Goal: Task Accomplishment & Management: Use online tool/utility

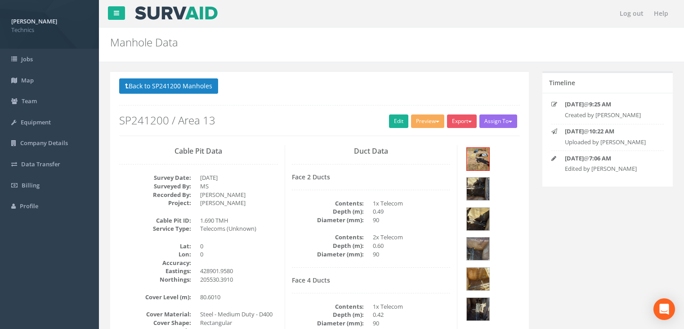
scroll to position [15, 0]
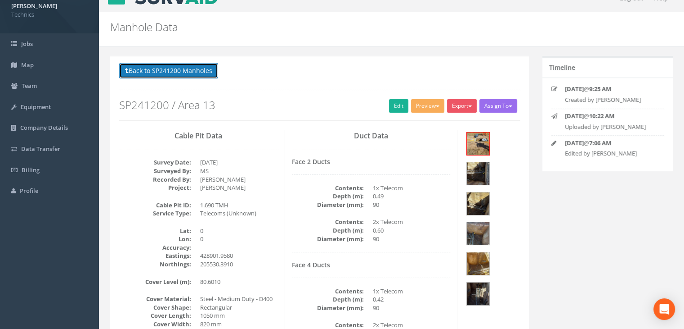
click at [194, 67] on button "Back to SP241200 Manholes" at bounding box center [168, 70] width 99 height 15
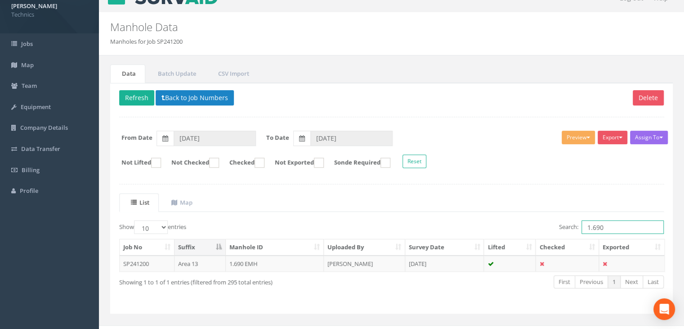
drag, startPoint x: 610, startPoint y: 221, endPoint x: 543, endPoint y: 222, distance: 67.1
click at [543, 222] on div "Search: 1.690" at bounding box center [532, 228] width 266 height 16
type input "2.216"
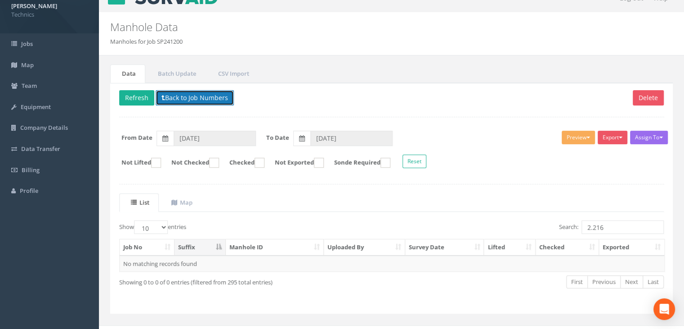
click at [191, 95] on button "Back to Job Numbers" at bounding box center [195, 97] width 78 height 15
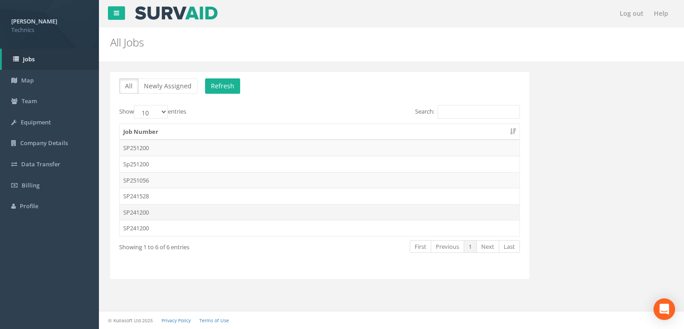
click at [171, 216] on td "SP241200" at bounding box center [320, 212] width 400 height 16
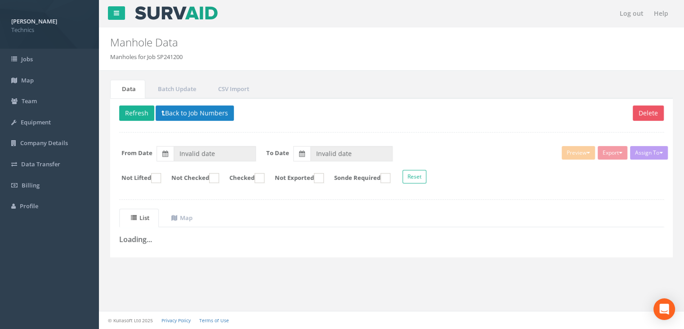
type input "[DATE]"
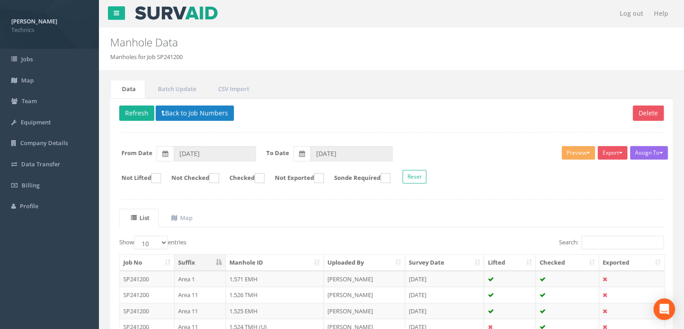
scroll to position [15, 0]
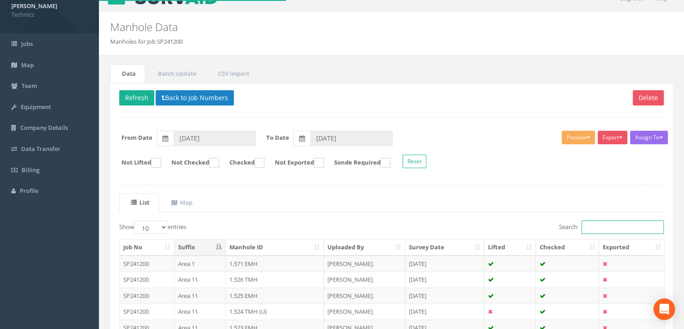
click at [601, 229] on input "Search:" at bounding box center [623, 227] width 82 height 14
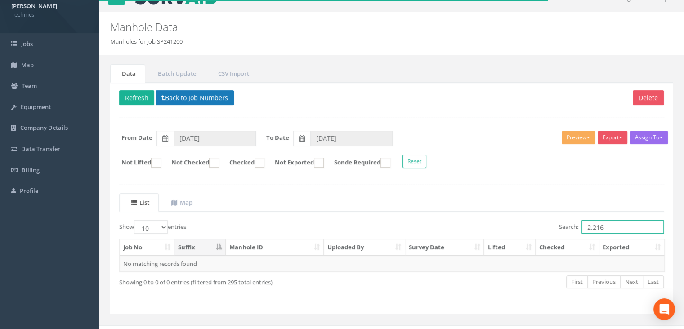
type input "2.216"
click at [225, 97] on button "Back to Job Numbers" at bounding box center [195, 97] width 78 height 15
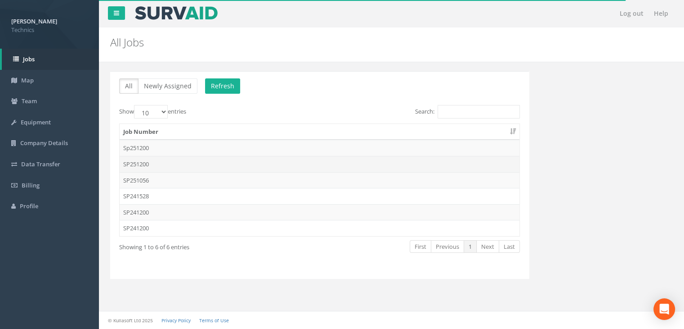
click at [157, 169] on td "SP251200" at bounding box center [320, 164] width 400 height 16
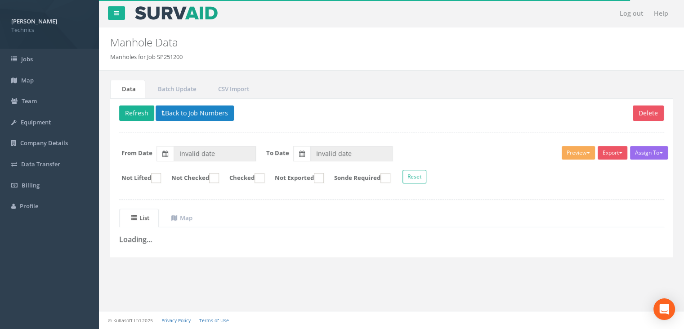
type input "[DATE]"
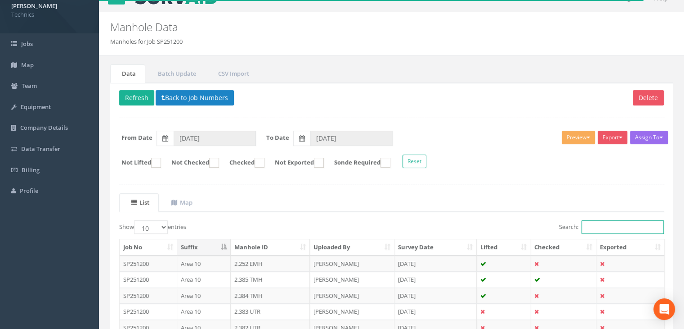
click at [610, 224] on input "Search:" at bounding box center [623, 227] width 82 height 14
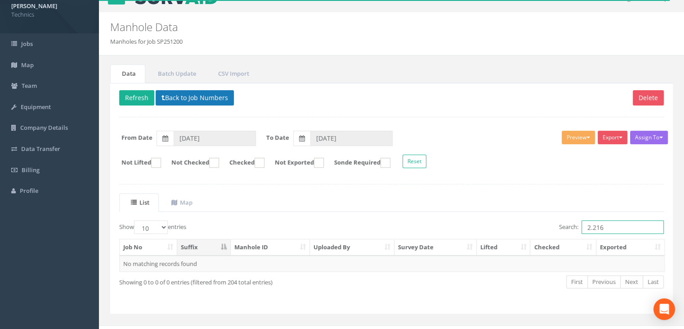
type input "2.216"
click at [194, 90] on button "Back to Job Numbers" at bounding box center [195, 97] width 78 height 15
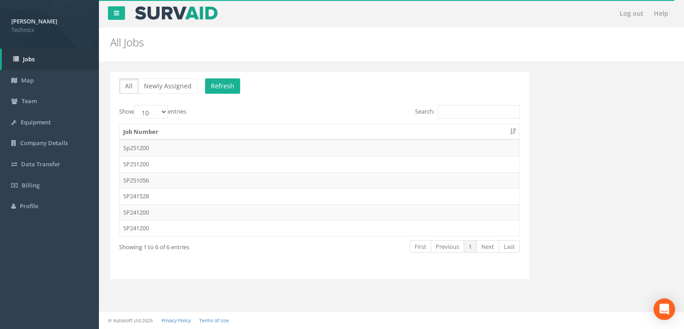
click at [167, 145] on td "Sp251200" at bounding box center [320, 148] width 400 height 16
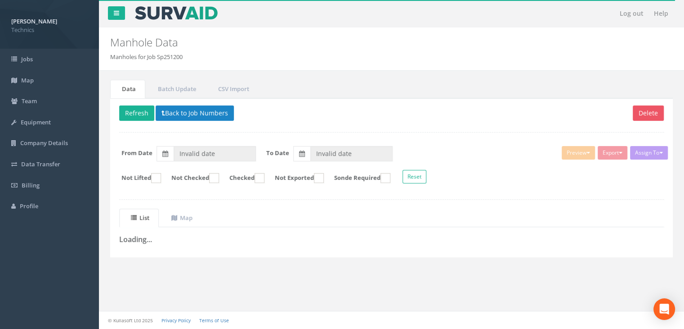
type input "[DATE]"
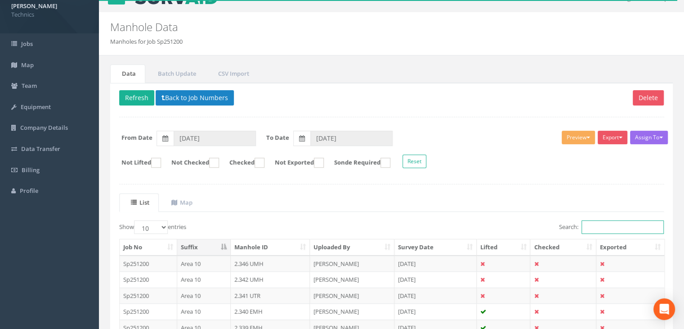
click at [613, 225] on input "Search:" at bounding box center [623, 227] width 82 height 14
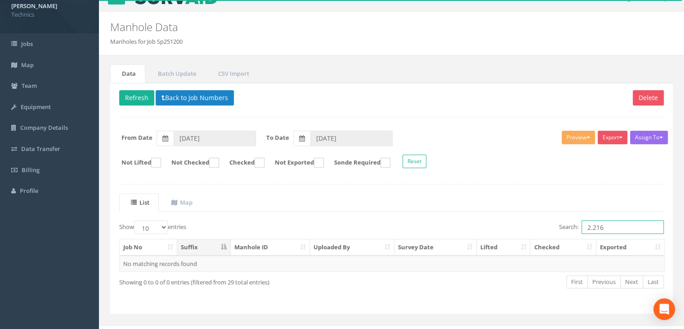
type input "2.216"
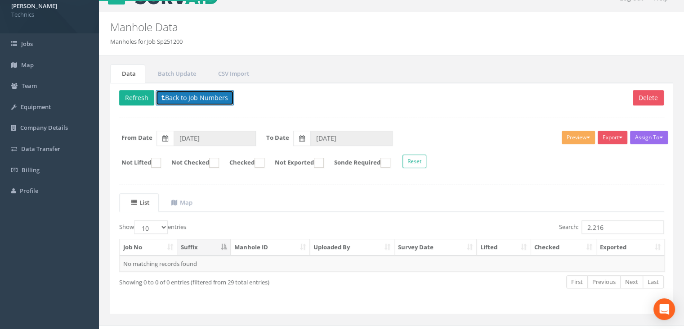
click at [175, 100] on button "Back to Job Numbers" at bounding box center [195, 97] width 78 height 15
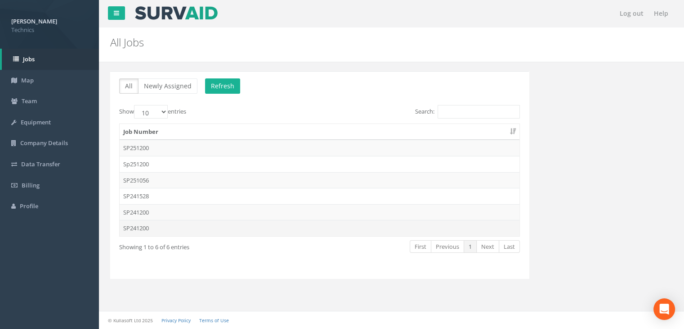
click at [161, 227] on td "SP241200" at bounding box center [320, 228] width 400 height 16
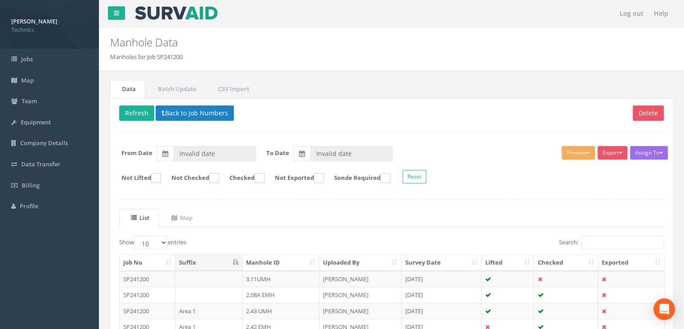
type input "[DATE]"
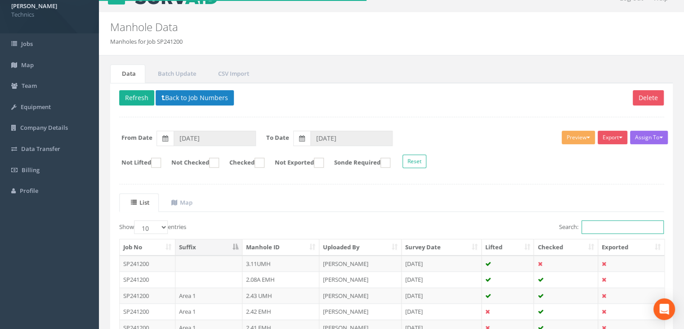
click at [600, 230] on input "Search:" at bounding box center [623, 227] width 82 height 14
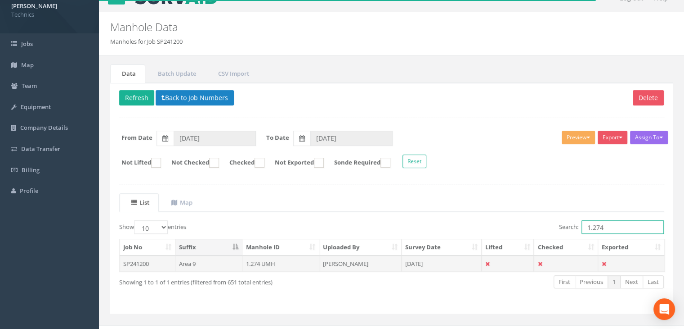
type input "1.274"
click at [334, 259] on td "[PERSON_NAME]" at bounding box center [361, 263] width 82 height 16
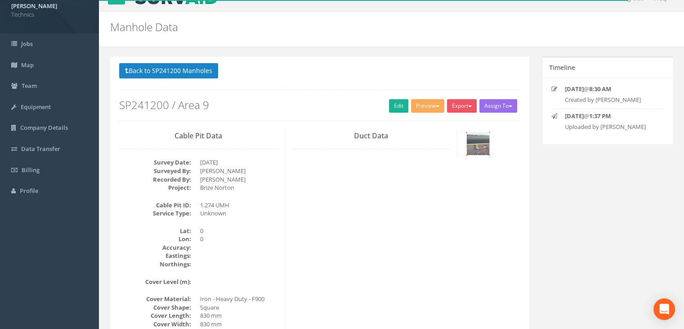
click at [478, 137] on img at bounding box center [478, 143] width 23 height 23
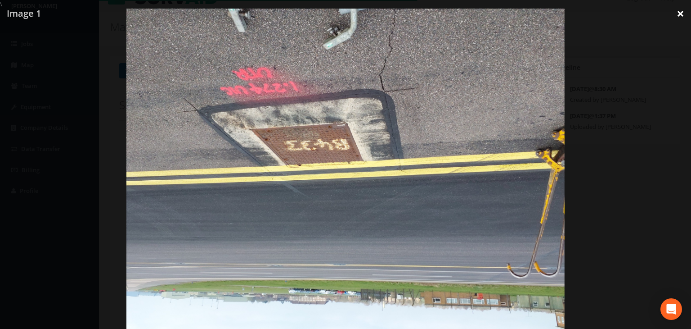
click at [683, 15] on link "×" at bounding box center [680, 13] width 21 height 27
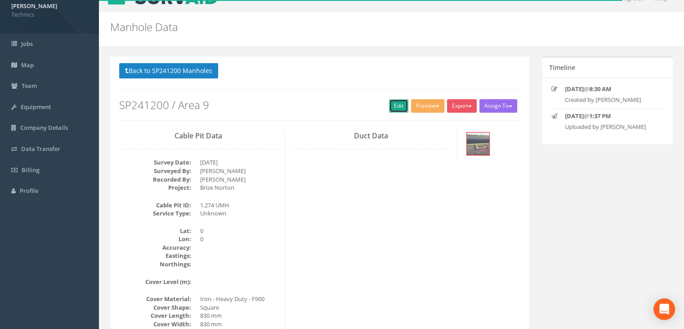
click at [394, 110] on link "Edit" at bounding box center [398, 106] width 19 height 14
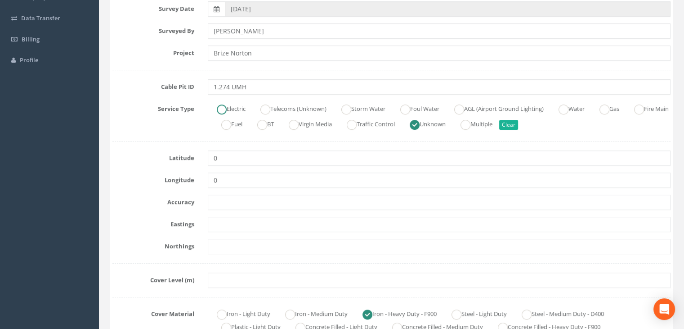
scroll to position [150, 0]
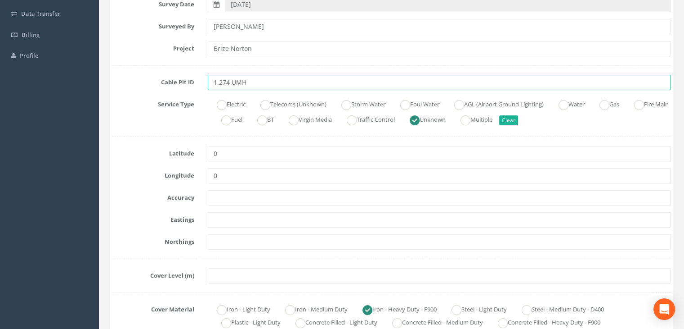
drag, startPoint x: 257, startPoint y: 81, endPoint x: 232, endPoint y: 79, distance: 24.9
click at [232, 79] on input "1.274 UMH" at bounding box center [439, 82] width 463 height 15
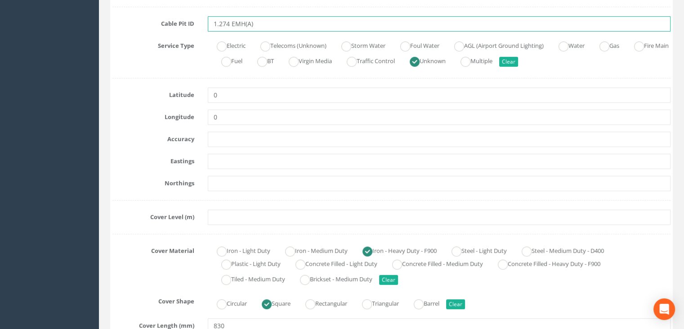
scroll to position [285, 0]
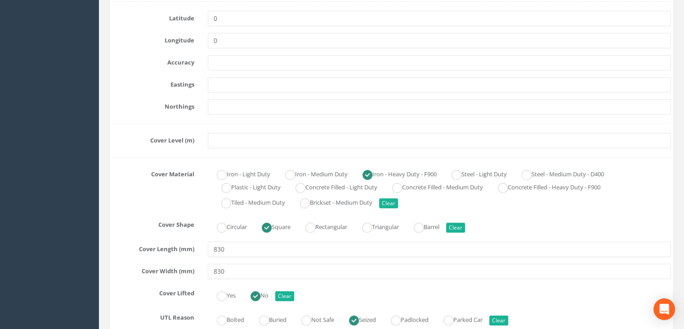
type input "1.274 EMH(A)"
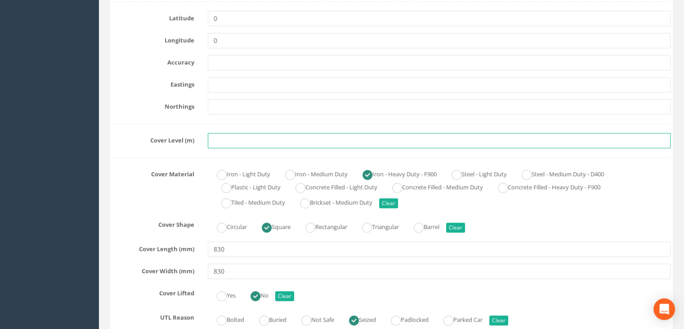
click at [231, 144] on input "text" at bounding box center [439, 140] width 463 height 15
paste input "81.7970"
type input "81.7970"
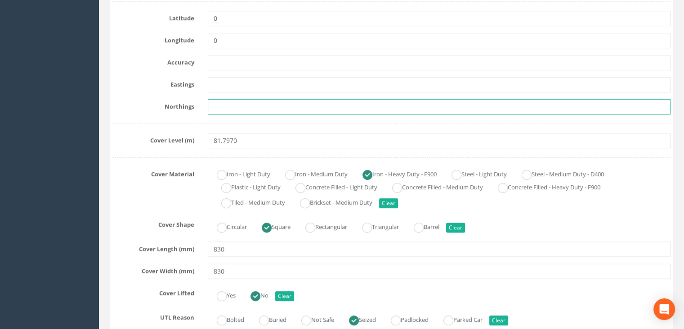
click at [231, 104] on input "text" at bounding box center [439, 106] width 463 height 15
paste input "205378.9419"
type input "205378.9419"
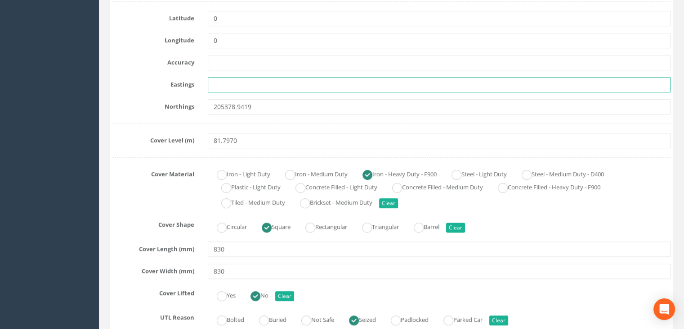
click at [223, 84] on input "text" at bounding box center [439, 84] width 463 height 15
paste input "428739.7489"
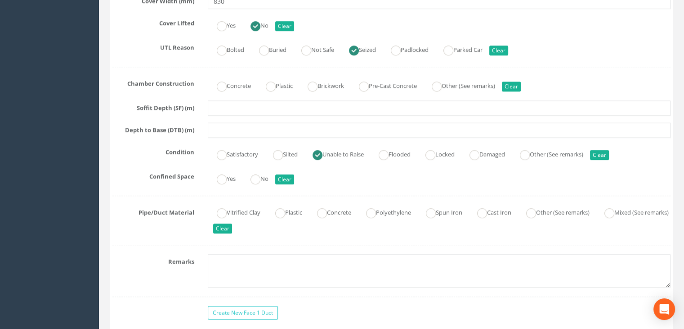
scroll to position [555, 0]
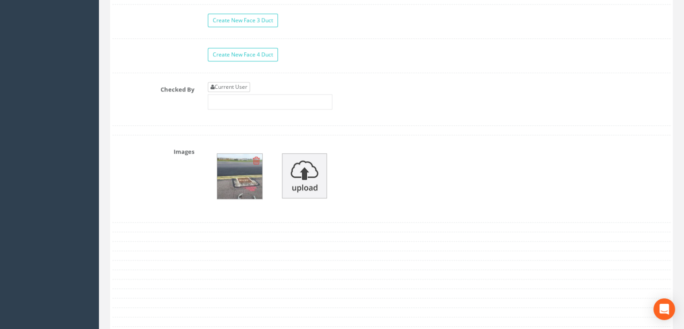
type input "428739.7489"
click at [234, 82] on link "Current User" at bounding box center [229, 87] width 42 height 10
type input "[PERSON_NAME]"
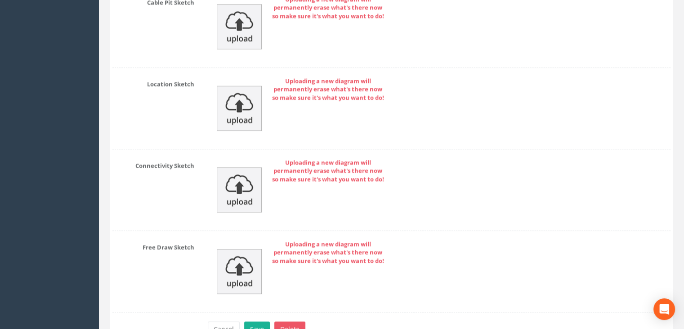
scroll to position [1408, 0]
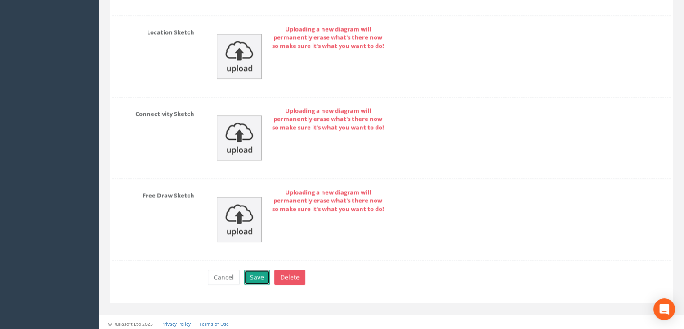
click at [266, 277] on button "Save" at bounding box center [257, 276] width 26 height 15
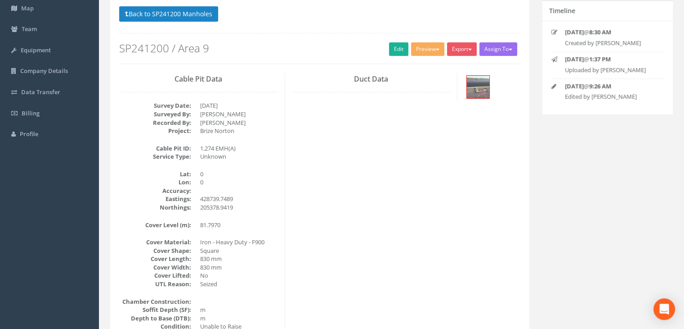
scroll to position [0, 0]
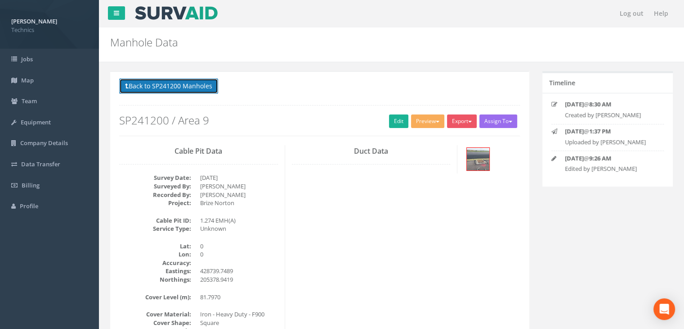
click at [191, 81] on button "Back to SP241200 Manholes" at bounding box center [168, 85] width 99 height 15
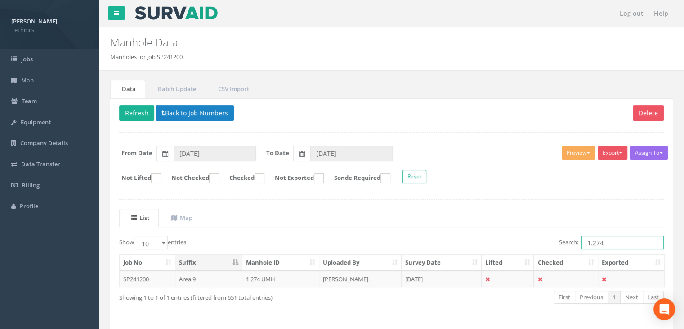
click at [610, 245] on input "1.274" at bounding box center [623, 242] width 82 height 14
type input "1.273"
click at [353, 281] on td "[PERSON_NAME]" at bounding box center [361, 278] width 82 height 16
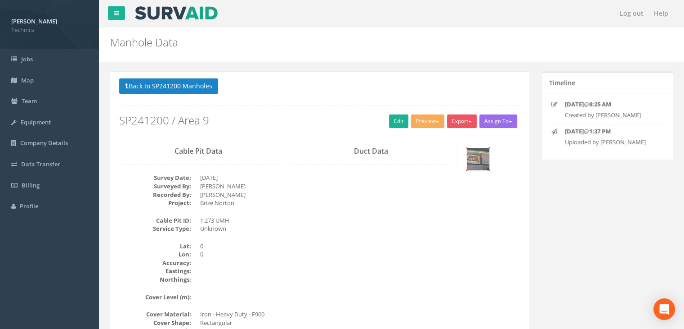
click at [486, 158] on img at bounding box center [478, 159] width 23 height 23
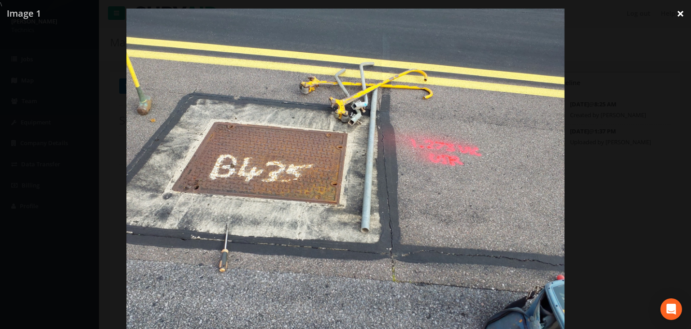
click at [679, 14] on link "×" at bounding box center [680, 13] width 21 height 27
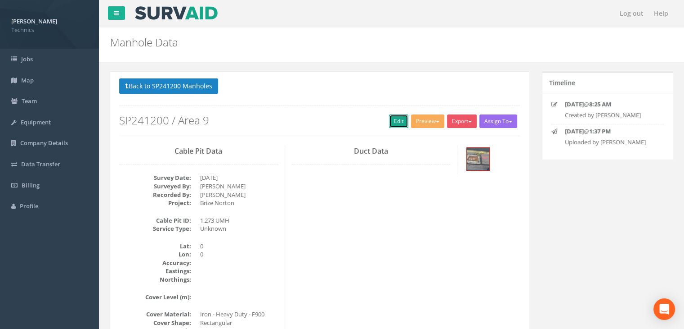
click at [397, 124] on link "Edit" at bounding box center [398, 121] width 19 height 14
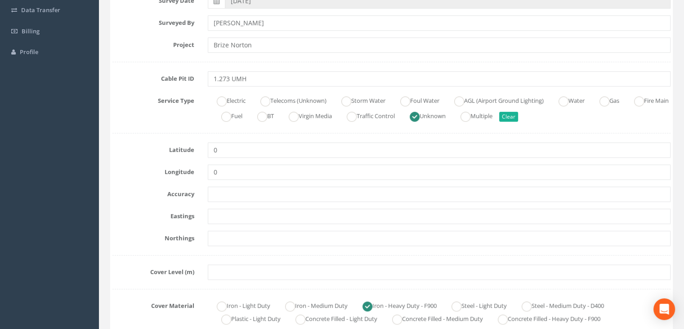
scroll to position [225, 0]
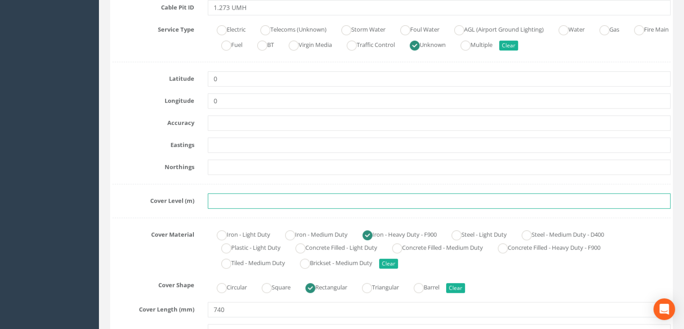
click at [228, 197] on input "text" at bounding box center [439, 200] width 463 height 15
paste input "81.4366"
type input "81.4366"
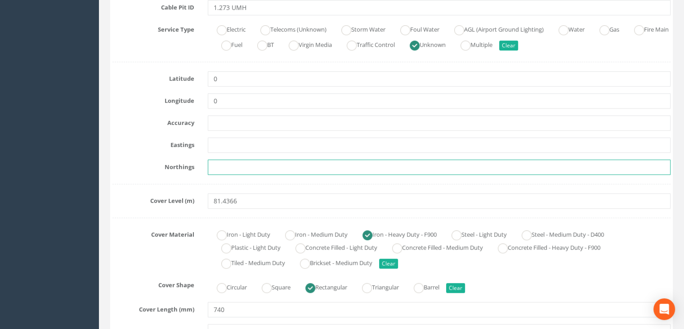
click at [239, 165] on input "text" at bounding box center [439, 166] width 463 height 15
paste input "205380.9873"
type input "205380.9873"
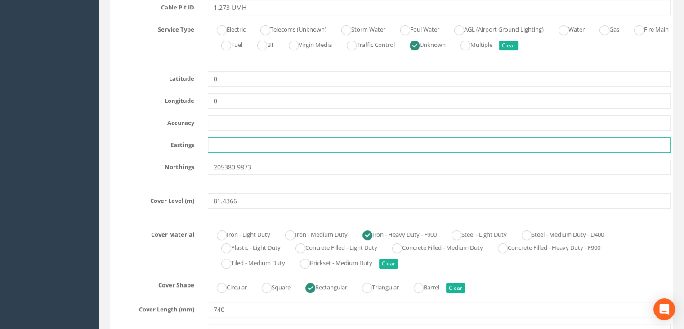
click at [243, 140] on input "text" at bounding box center [439, 144] width 463 height 15
paste input "428760.0420"
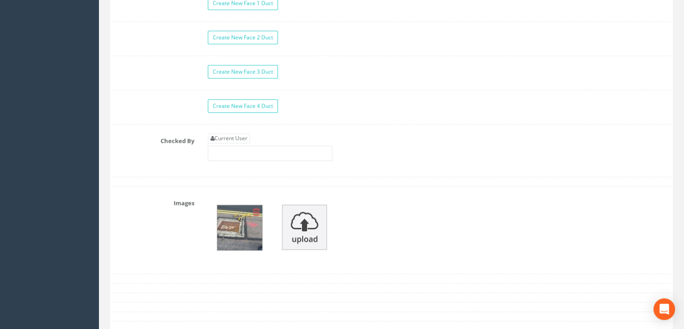
scroll to position [900, 0]
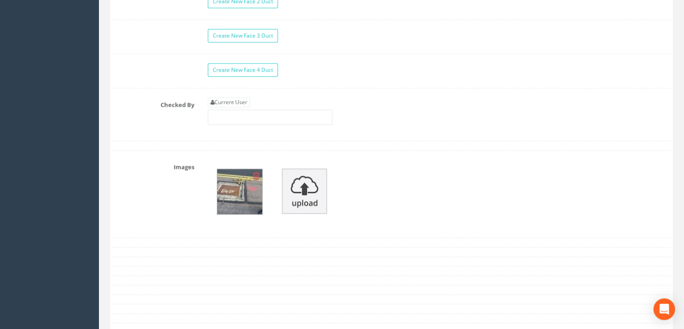
type input "428760.0420"
click at [231, 104] on div "Current User" at bounding box center [270, 110] width 125 height 27
click at [234, 98] on link "Current User" at bounding box center [229, 102] width 42 height 10
type input "[PERSON_NAME]"
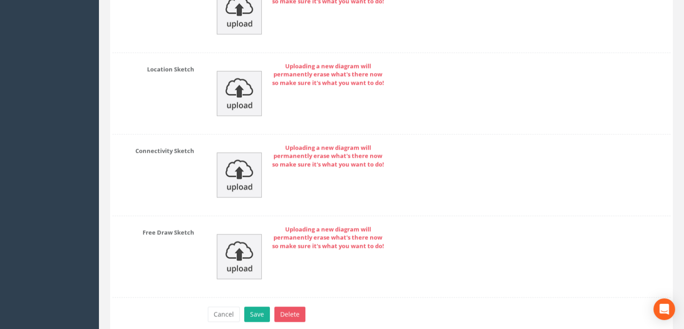
scroll to position [1408, 0]
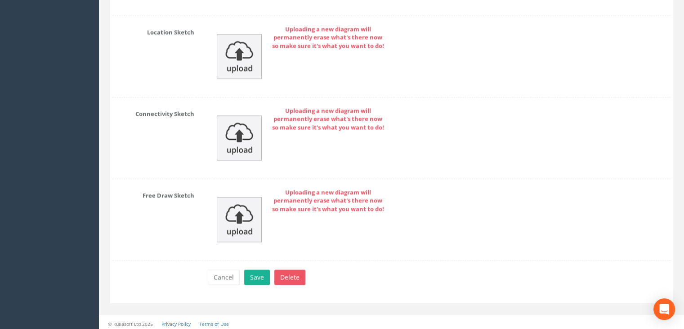
click at [258, 271] on button "Save" at bounding box center [257, 276] width 26 height 15
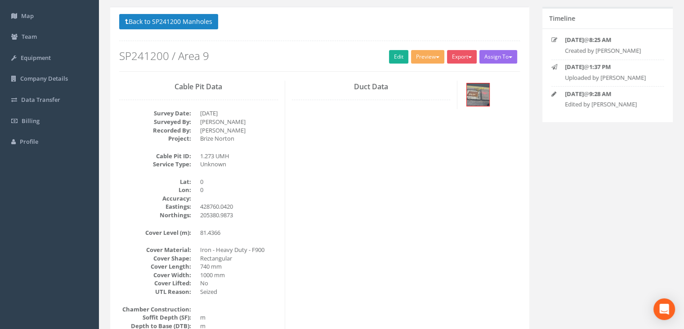
scroll to position [0, 0]
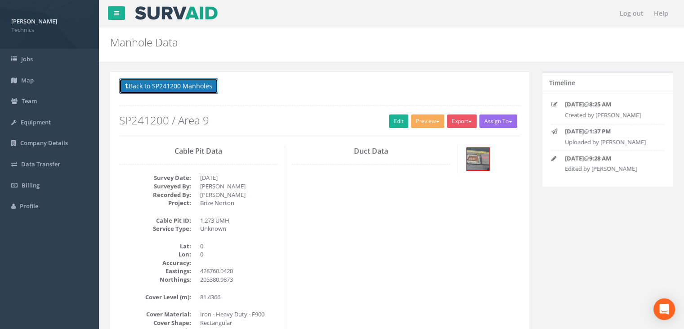
click at [182, 81] on button "Back to SP241200 Manholes" at bounding box center [168, 85] width 99 height 15
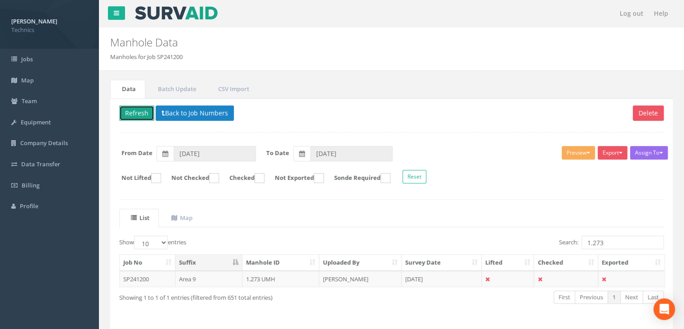
click at [133, 107] on button "Refresh" at bounding box center [136, 112] width 35 height 15
click at [607, 243] on input "1.273" at bounding box center [623, 242] width 82 height 14
type input "1.272"
click at [374, 275] on td "[PERSON_NAME]" at bounding box center [361, 278] width 82 height 16
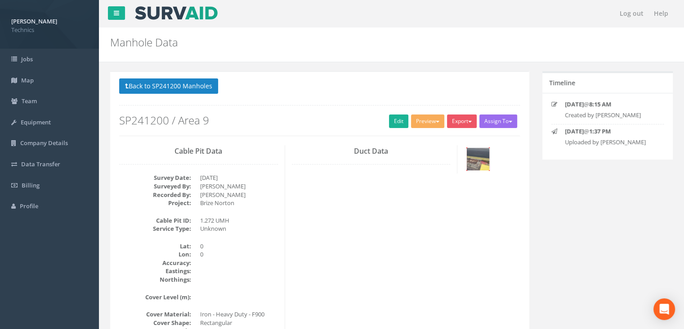
click at [484, 160] on img at bounding box center [478, 159] width 23 height 23
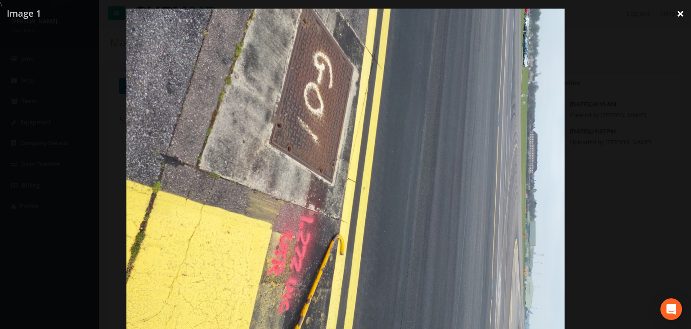
click at [684, 9] on link "×" at bounding box center [680, 13] width 21 height 27
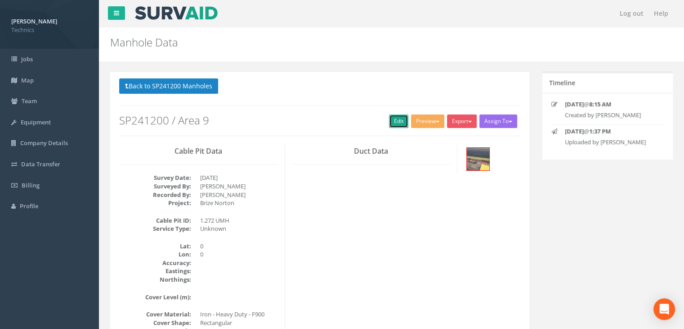
click at [391, 122] on link "Edit" at bounding box center [398, 121] width 19 height 14
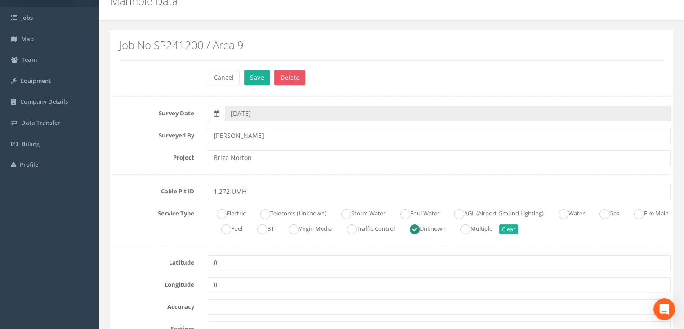
scroll to position [90, 0]
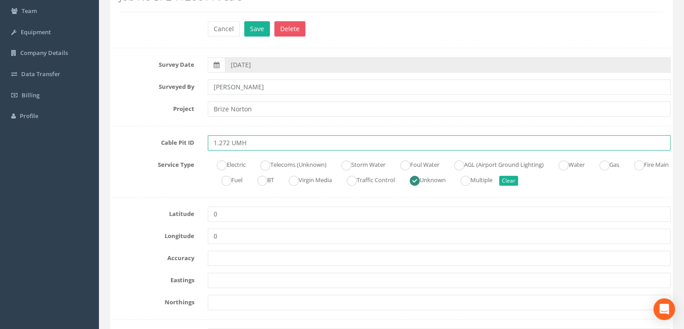
drag, startPoint x: 252, startPoint y: 141, endPoint x: 232, endPoint y: 152, distance: 22.3
type input "1.272 EMH(A)"
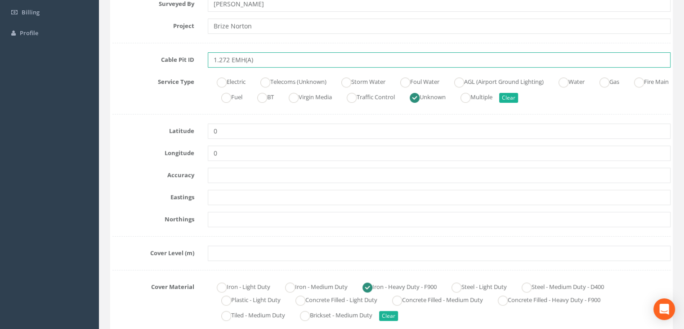
scroll to position [225, 0]
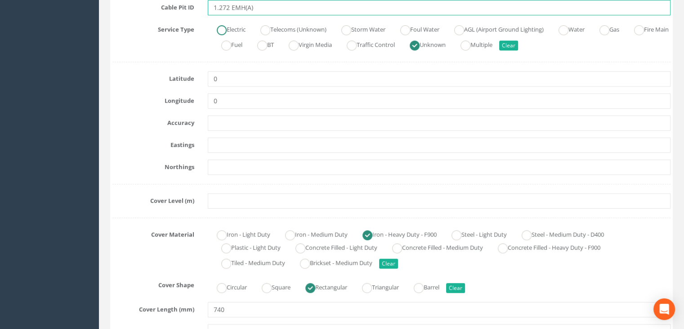
click at [222, 27] on ins at bounding box center [222, 30] width 10 height 10
radio input "true"
type input "1.272 EMH(A)"
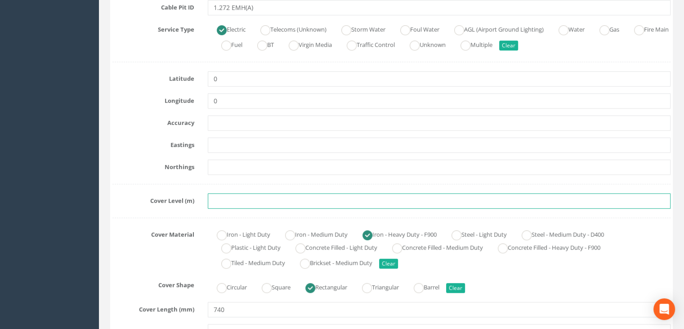
click at [240, 207] on input "text" at bounding box center [439, 200] width 463 height 15
paste input "81.0161"
type input "81.0161"
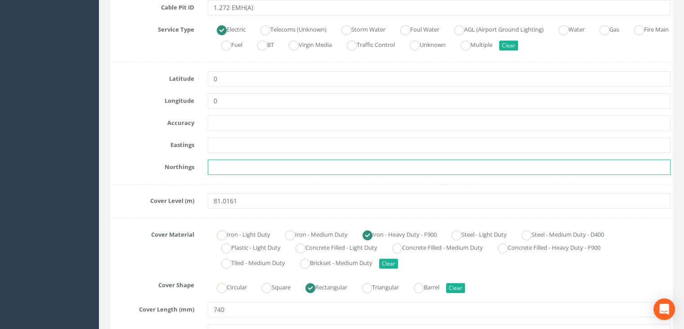
click at [227, 166] on input "text" at bounding box center [439, 166] width 463 height 15
paste input "205379.6237"
type input "205379.6237"
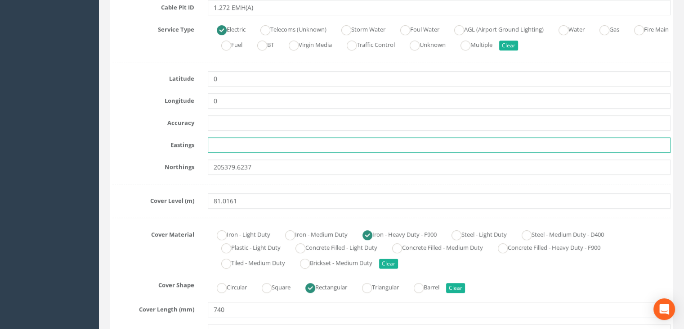
click at [248, 149] on input "text" at bounding box center [439, 144] width 463 height 15
paste input "428783.4251"
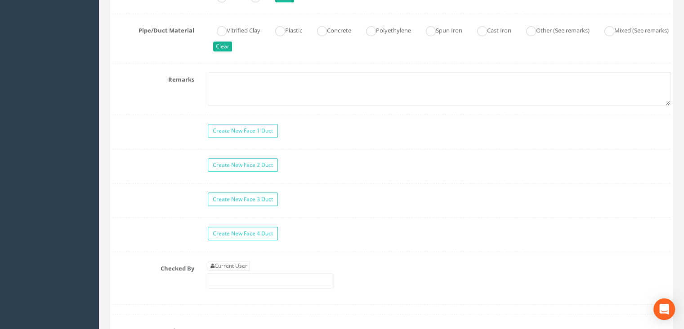
scroll to position [810, 0]
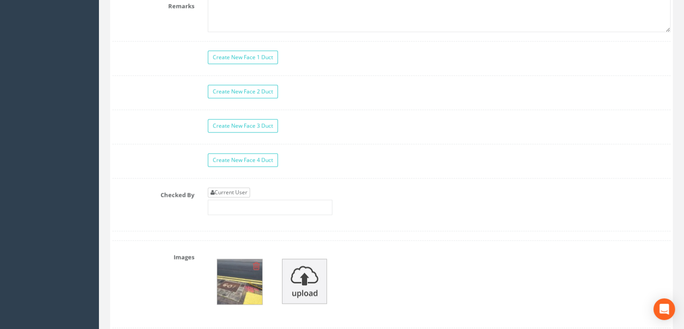
type input "428783.4251"
click at [236, 191] on link "Current User" at bounding box center [229, 192] width 42 height 10
type input "[PERSON_NAME]"
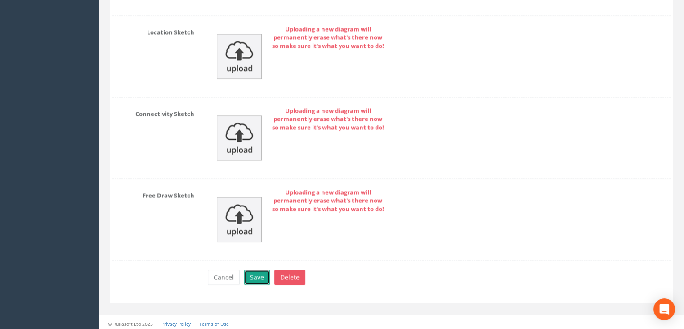
click at [266, 269] on button "Save" at bounding box center [257, 276] width 26 height 15
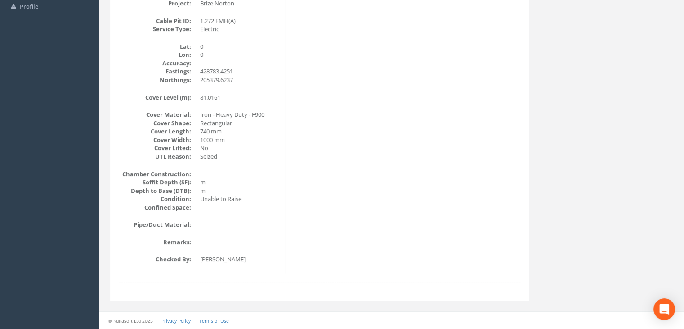
scroll to position [0, 0]
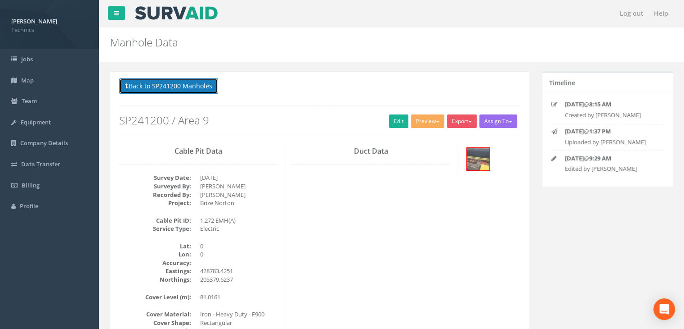
click at [208, 86] on button "Back to SP241200 Manholes" at bounding box center [168, 85] width 99 height 15
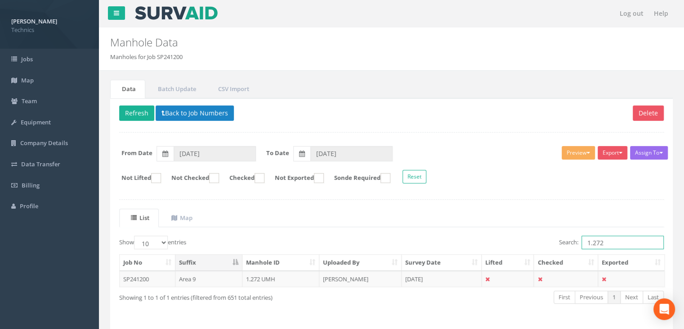
click at [617, 243] on input "1.272" at bounding box center [623, 242] width 82 height 14
type input "1.273"
click at [429, 278] on td "[DATE]" at bounding box center [442, 278] width 80 height 16
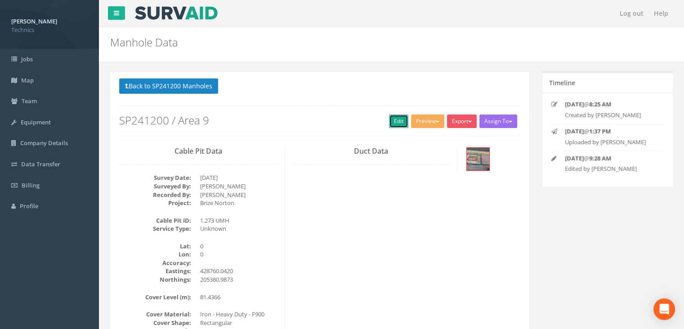
click at [399, 122] on link "Edit" at bounding box center [398, 121] width 19 height 14
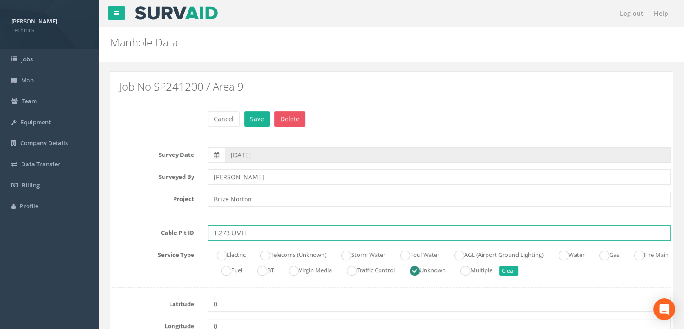
drag, startPoint x: 257, startPoint y: 231, endPoint x: 232, endPoint y: 231, distance: 25.2
click at [232, 231] on input "1.273 UMH" at bounding box center [439, 232] width 463 height 15
type input "1.273 EMH(A)"
click at [219, 253] on ins at bounding box center [222, 255] width 10 height 10
radio input "true"
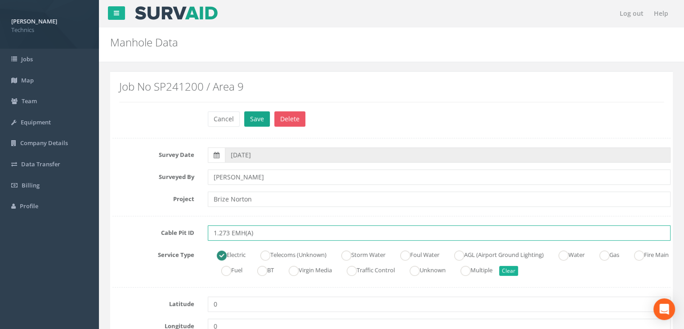
type input "1.273 EMH(A)"
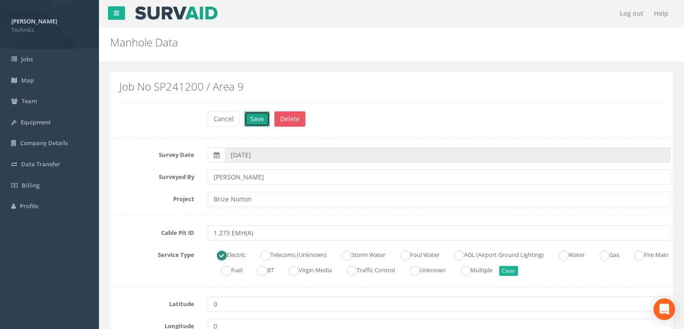
click at [262, 115] on button "Save" at bounding box center [257, 118] width 26 height 15
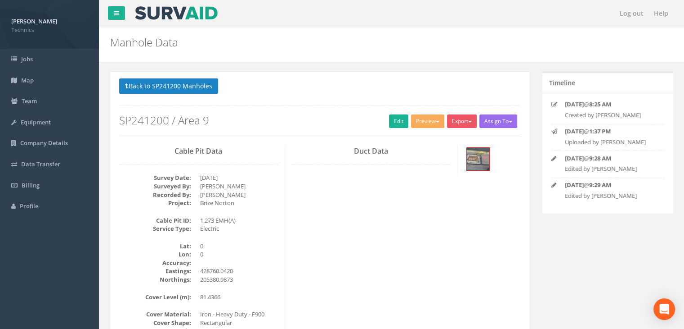
click at [190, 75] on div "Back to SP241200 Manholes Back to Map Assign To No Companies Added Export Techn…" at bounding box center [319, 285] width 419 height 428
click at [193, 86] on button "Back to SP241200 Manholes" at bounding box center [168, 85] width 99 height 15
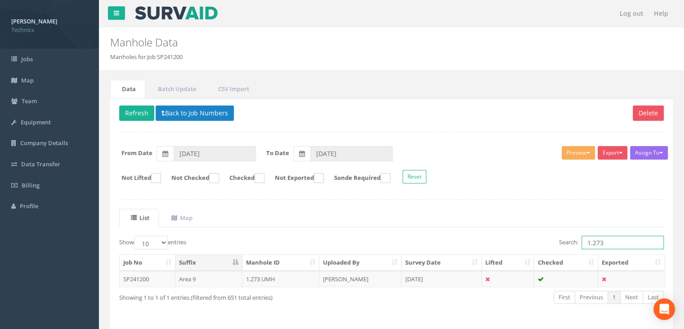
click at [608, 241] on input "1.273" at bounding box center [623, 242] width 82 height 14
type input "1.271"
click at [377, 278] on td "[PERSON_NAME]" at bounding box center [361, 278] width 82 height 16
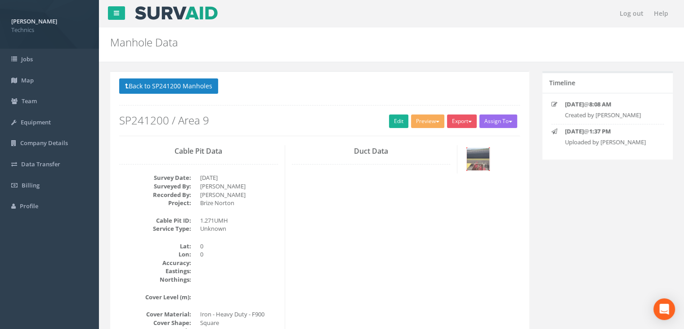
click at [480, 159] on img at bounding box center [478, 159] width 23 height 23
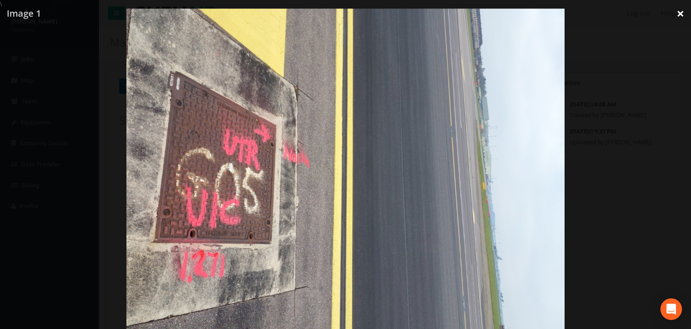
click at [684, 18] on link "×" at bounding box center [680, 13] width 21 height 27
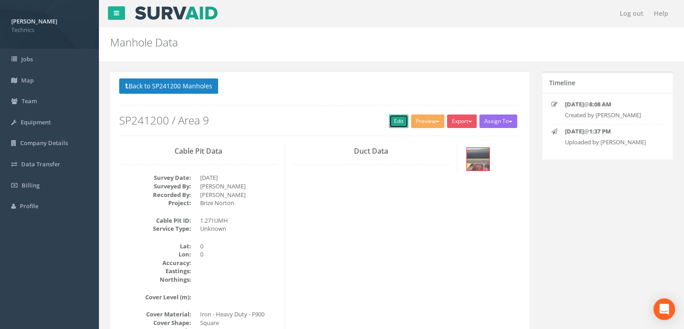
click at [394, 120] on link "Edit" at bounding box center [398, 121] width 19 height 14
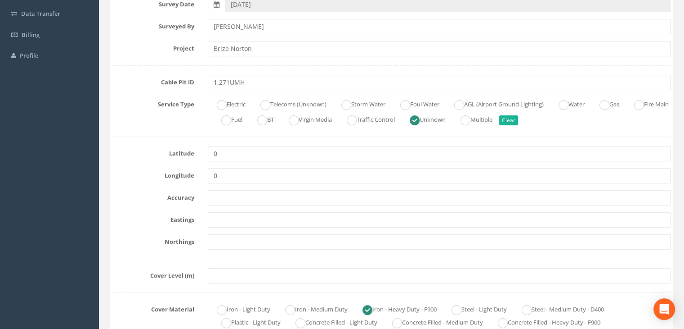
scroll to position [135, 0]
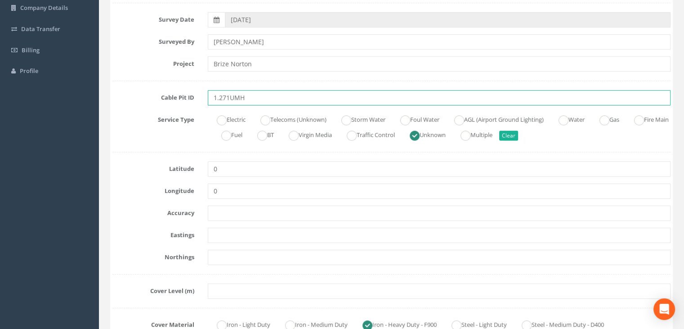
drag, startPoint x: 259, startPoint y: 96, endPoint x: 229, endPoint y: 102, distance: 30.6
click at [229, 102] on input "1.271UMH" at bounding box center [439, 97] width 463 height 15
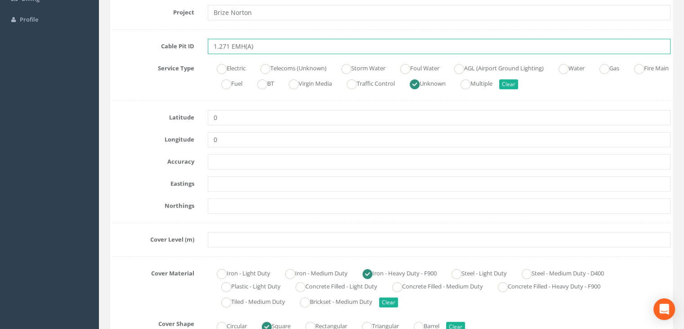
scroll to position [225, 0]
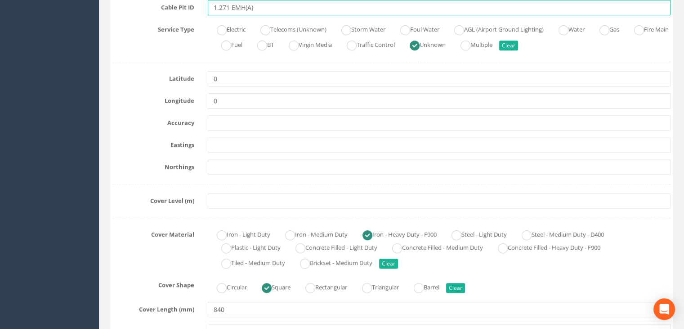
type input "1.271 EMH(A)"
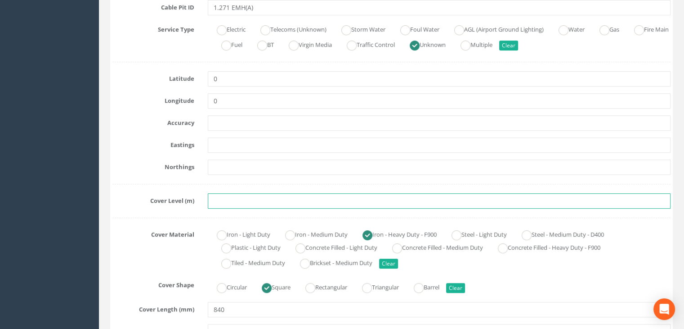
click at [242, 205] on input "text" at bounding box center [439, 200] width 463 height 15
paste input "80.5515"
type input "80.5515"
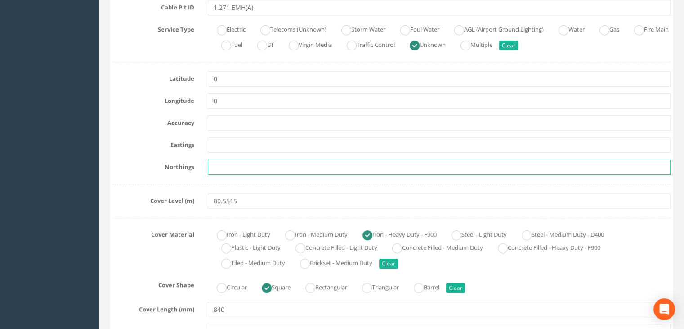
click at [244, 162] on input "text" at bounding box center [439, 166] width 463 height 15
paste input "205369.0491"
type input "205369.0491"
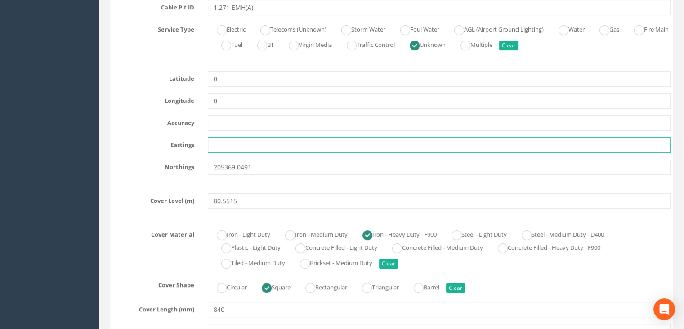
click at [248, 151] on input "text" at bounding box center [439, 144] width 463 height 15
paste input "428805.3191"
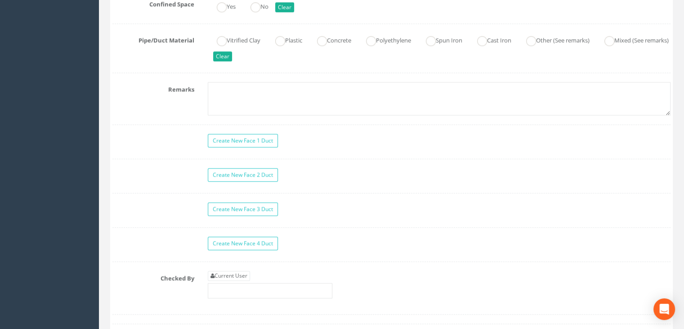
scroll to position [810, 0]
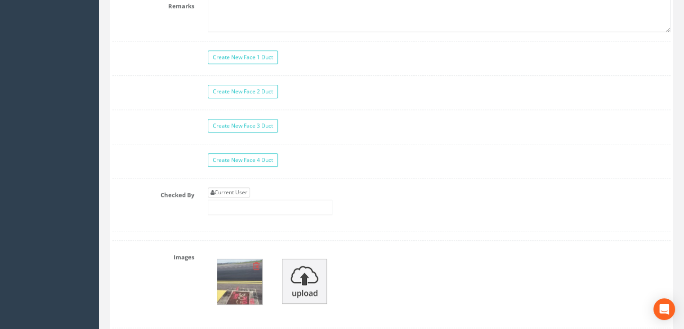
type input "428805.3191"
click at [240, 191] on link "Current User" at bounding box center [229, 192] width 42 height 10
type input "[PERSON_NAME]"
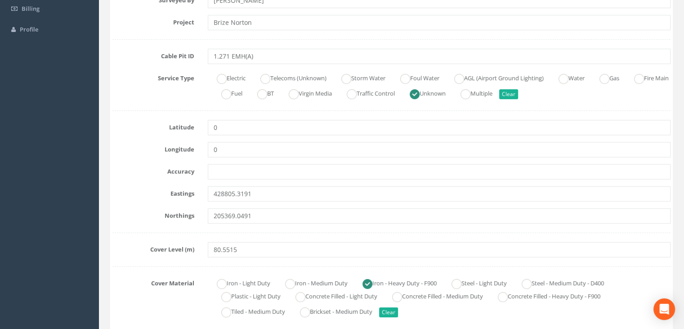
scroll to position [225, 0]
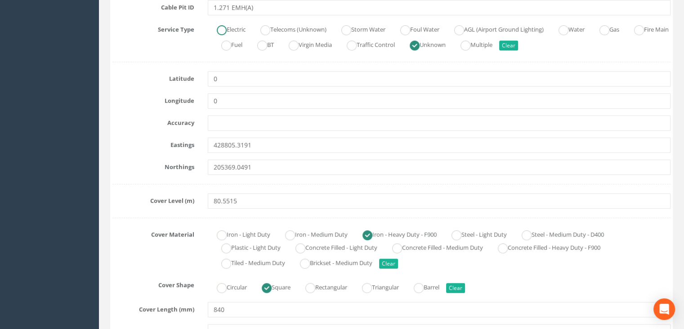
click at [229, 28] on label "Electric" at bounding box center [227, 28] width 38 height 13
radio input "true"
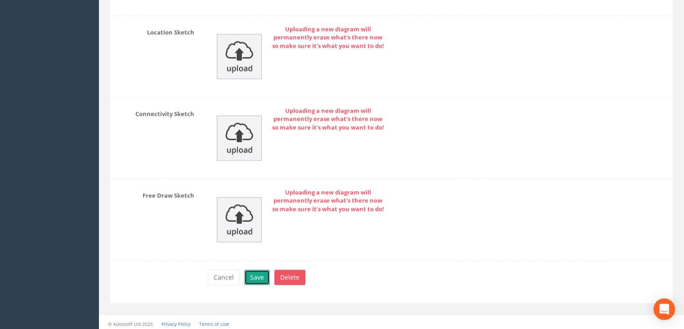
click at [259, 276] on button "Save" at bounding box center [257, 276] width 26 height 15
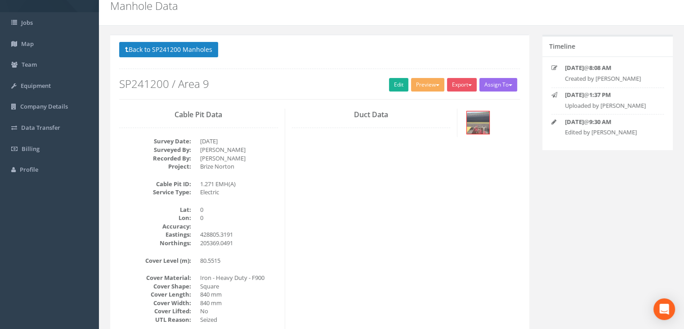
scroll to position [0, 0]
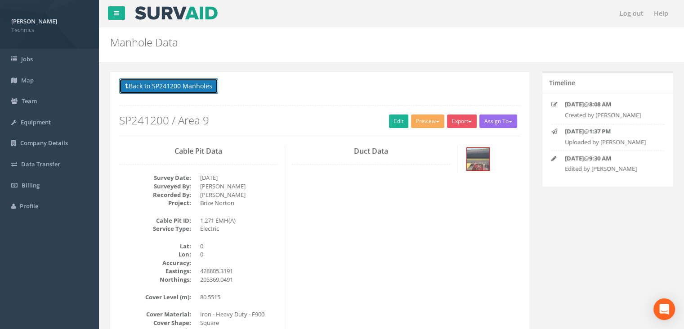
click at [200, 87] on button "Back to SP241200 Manholes" at bounding box center [168, 85] width 99 height 15
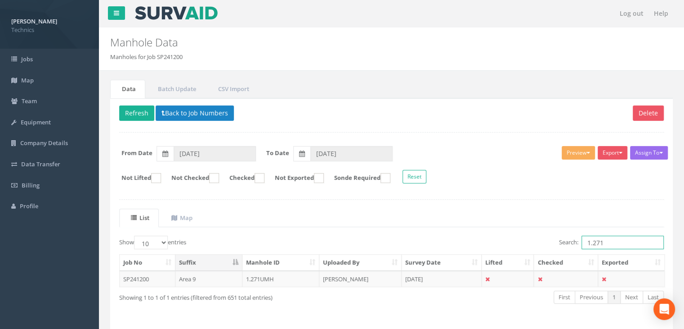
drag, startPoint x: 616, startPoint y: 244, endPoint x: 491, endPoint y: 235, distance: 124.5
click at [491, 235] on div "Search: 1.271" at bounding box center [532, 243] width 266 height 16
type input "2.217"
click at [315, 274] on td "2.217 UMH" at bounding box center [281, 278] width 77 height 16
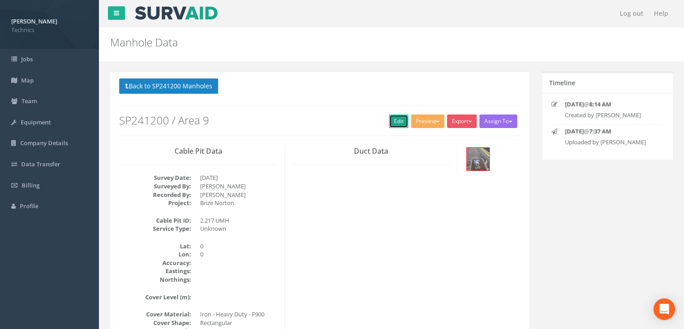
click at [394, 117] on link "Edit" at bounding box center [398, 121] width 19 height 14
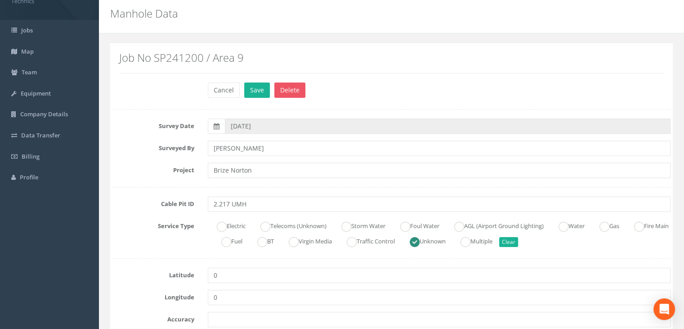
scroll to position [45, 0]
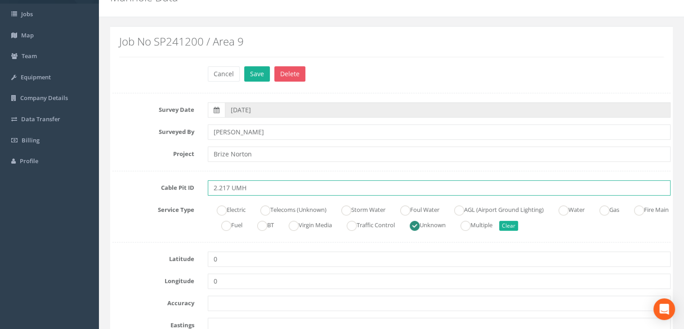
drag, startPoint x: 267, startPoint y: 182, endPoint x: 233, endPoint y: 188, distance: 34.6
click at [233, 188] on input "2.217 UMH" at bounding box center [439, 187] width 463 height 15
type input "2.217 EMH(A)"
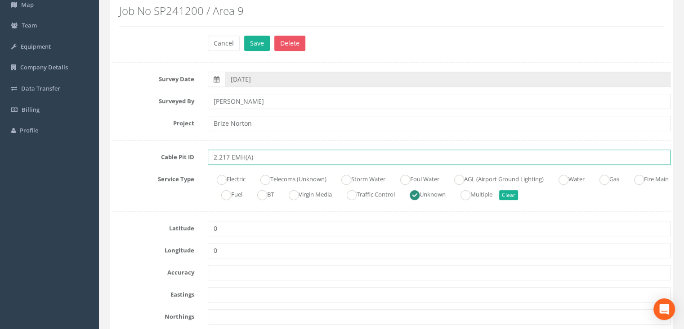
scroll to position [180, 0]
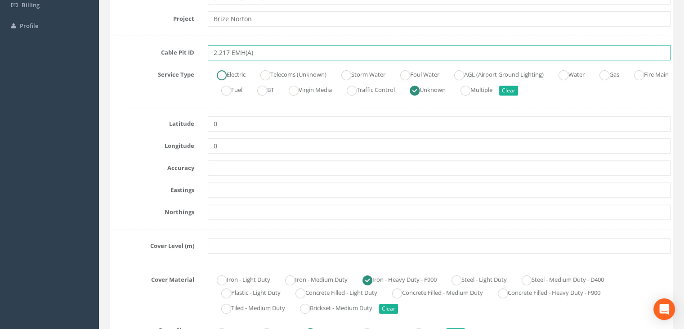
click at [218, 73] on ins at bounding box center [222, 75] width 10 height 10
radio input "true"
type input "2.217 EMH(A)"
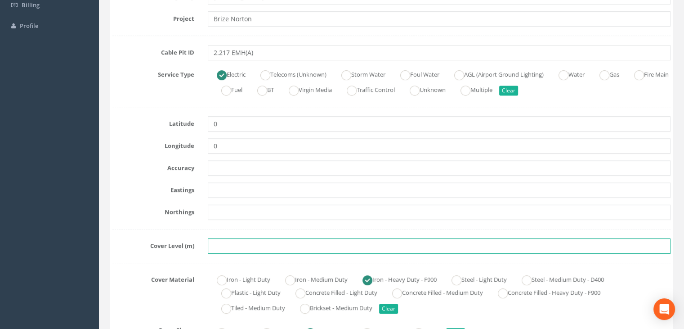
click at [229, 243] on input "text" at bounding box center [439, 245] width 463 height 15
paste input "80.8256"
type input "80.8256"
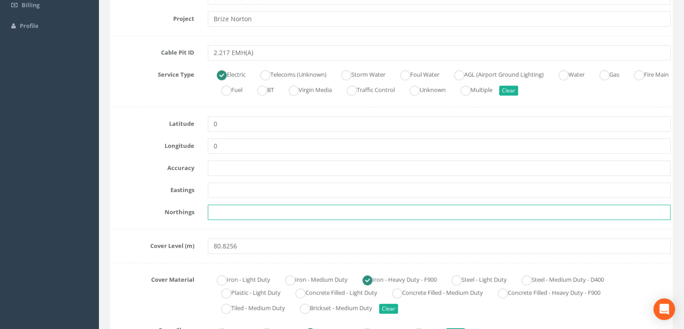
click at [292, 216] on input "text" at bounding box center [439, 211] width 463 height 15
paste input "205374.9200"
type input "205374.9200"
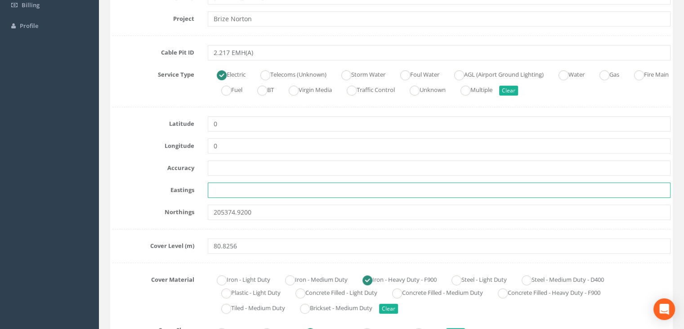
click at [229, 187] on input "text" at bounding box center [439, 189] width 463 height 15
paste input "428794.6084"
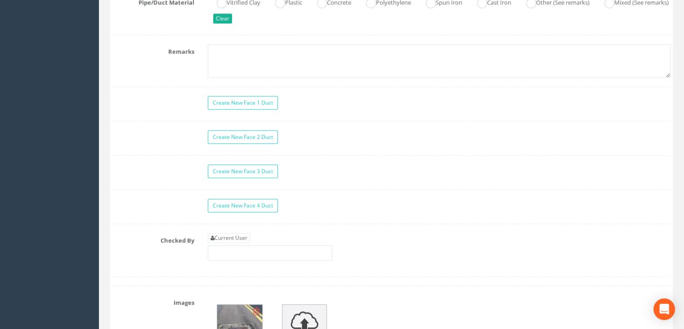
scroll to position [900, 0]
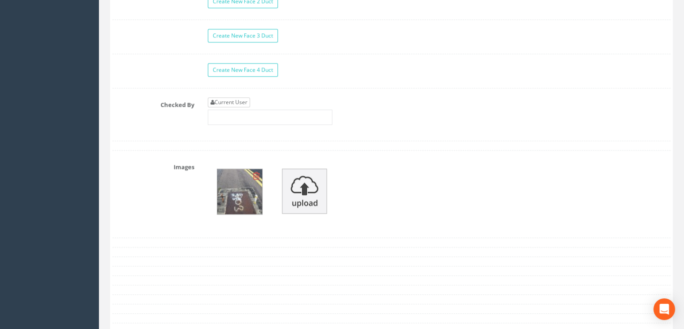
type input "428794.6084"
click at [228, 99] on link "Current User" at bounding box center [229, 102] width 42 height 10
type input "[PERSON_NAME]"
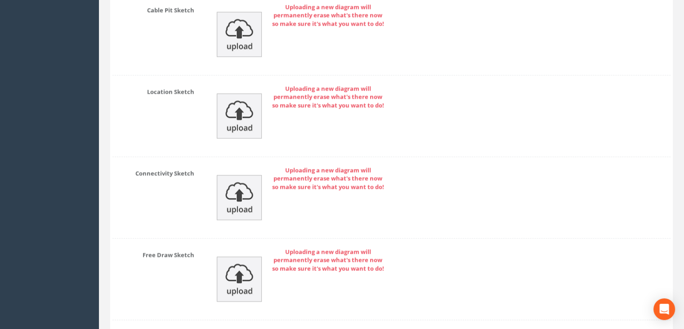
scroll to position [1408, 0]
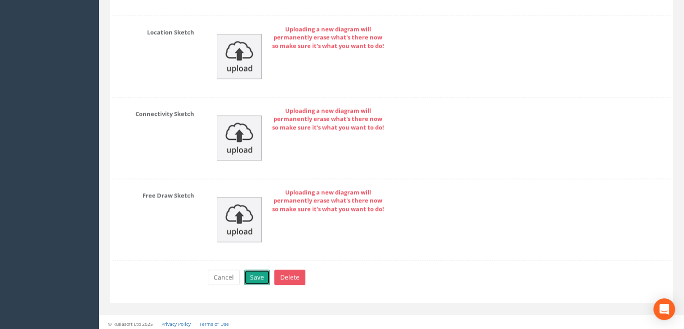
click at [258, 274] on button "Save" at bounding box center [257, 276] width 26 height 15
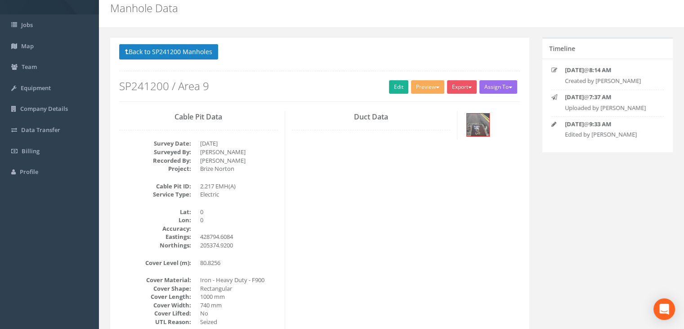
scroll to position [0, 0]
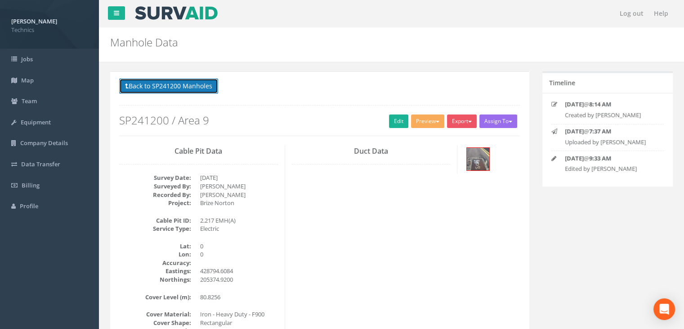
click at [188, 83] on button "Back to SP241200 Manholes" at bounding box center [168, 85] width 99 height 15
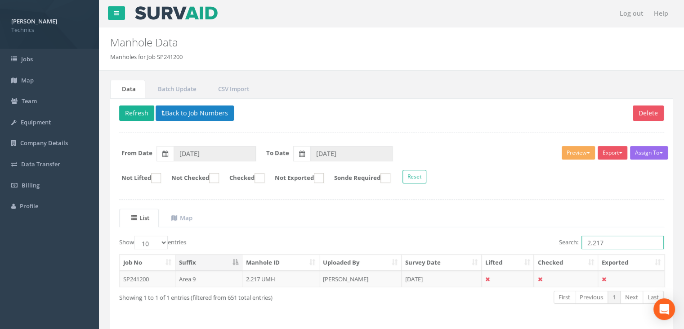
click at [616, 240] on input "2.217" at bounding box center [623, 242] width 82 height 14
type input "2.218"
click at [436, 277] on td "[DATE]" at bounding box center [442, 278] width 80 height 16
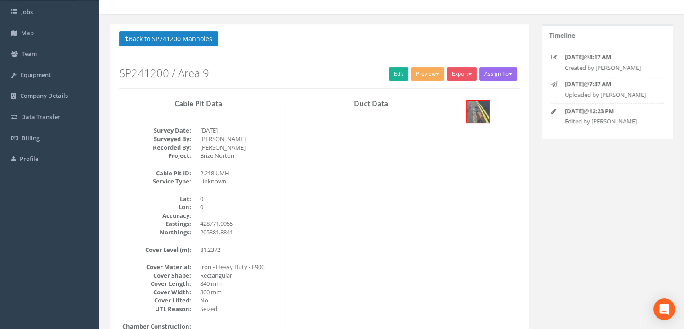
scroll to position [90, 0]
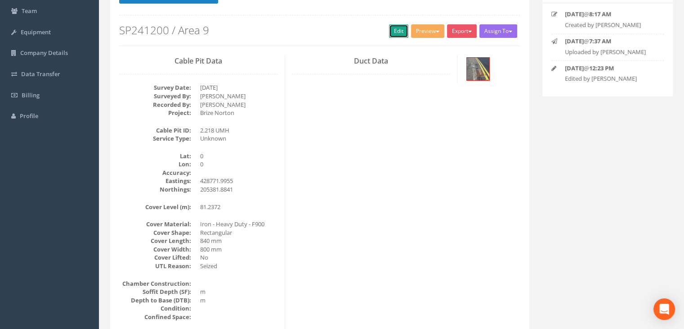
click at [396, 31] on link "Edit" at bounding box center [398, 31] width 19 height 14
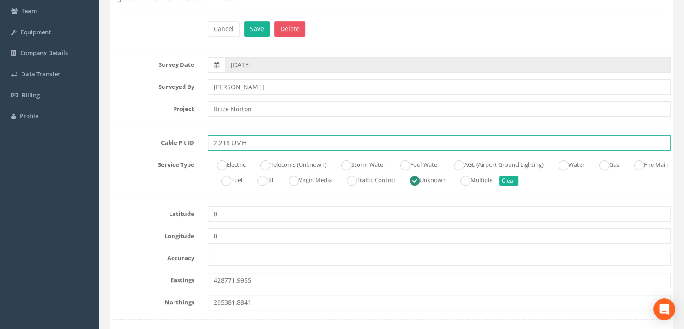
click at [252, 143] on input "2.218 UMH" at bounding box center [439, 142] width 463 height 15
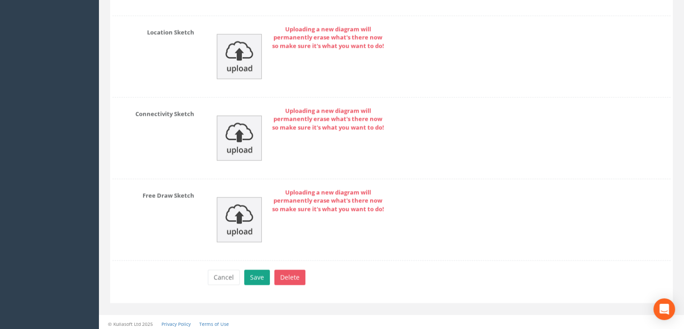
type input "2.218 EMH(A)"
click at [256, 269] on button "Save" at bounding box center [257, 276] width 26 height 15
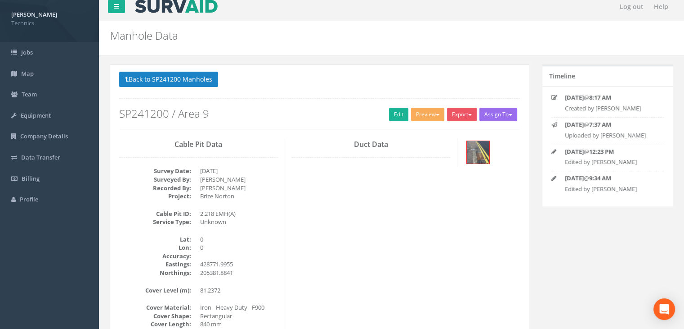
scroll to position [0, 0]
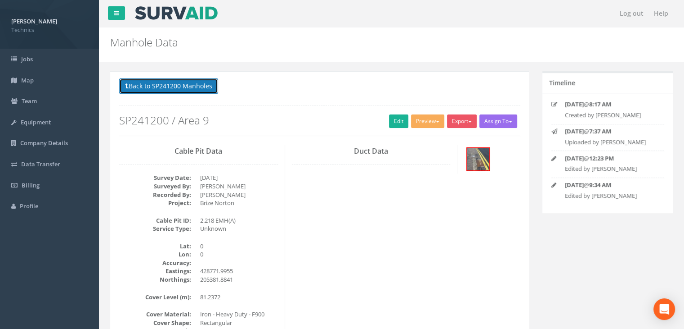
click at [191, 90] on button "Back to SP241200 Manholes" at bounding box center [168, 85] width 99 height 15
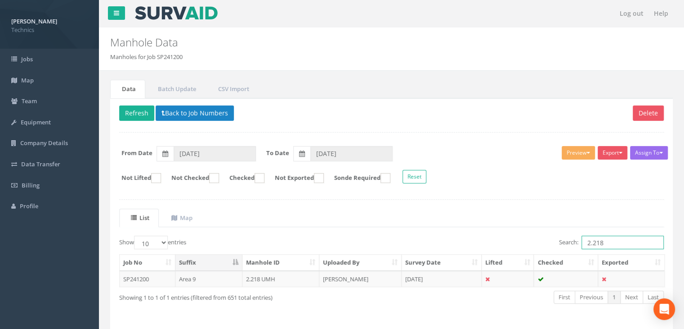
click at [613, 238] on input "2.218" at bounding box center [623, 242] width 82 height 14
click at [450, 275] on td "[DATE]" at bounding box center [442, 278] width 80 height 16
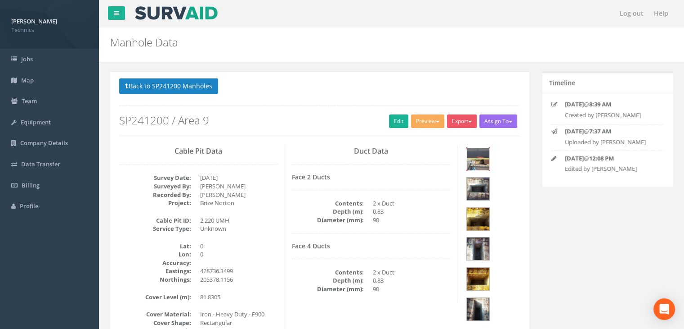
click at [477, 160] on img at bounding box center [478, 159] width 23 height 23
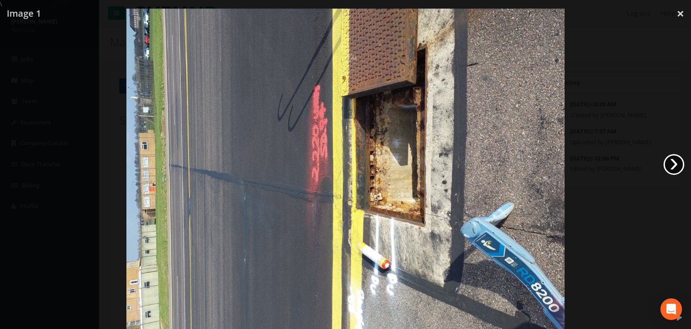
click at [676, 154] on link "›" at bounding box center [674, 164] width 21 height 21
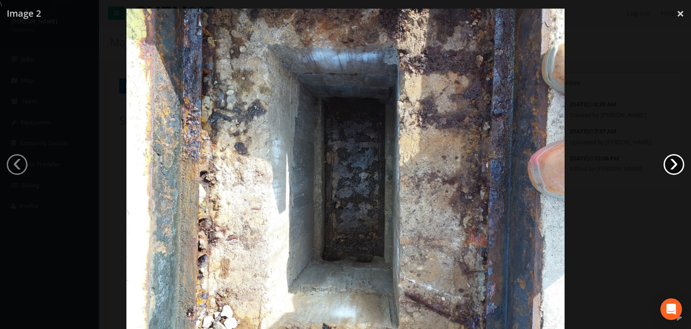
click at [674, 155] on link "›" at bounding box center [674, 164] width 21 height 21
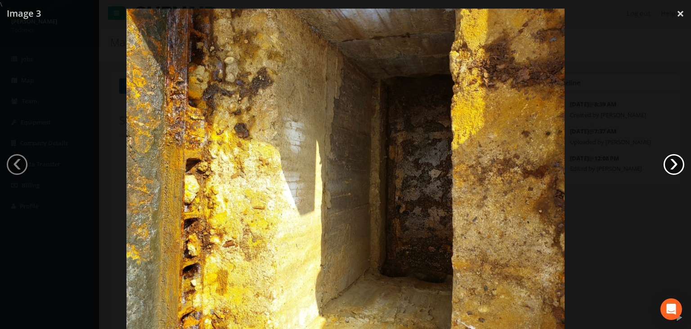
click at [674, 155] on link "›" at bounding box center [674, 164] width 21 height 21
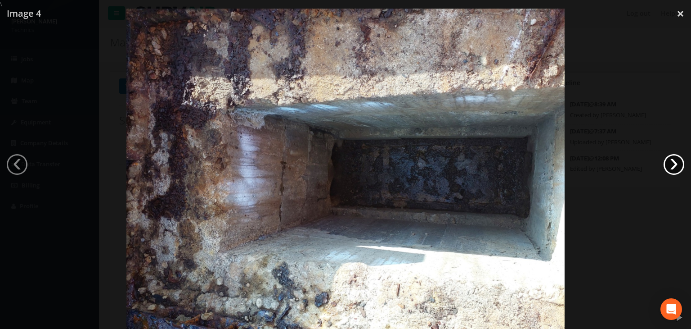
click at [674, 155] on link "›" at bounding box center [674, 164] width 21 height 21
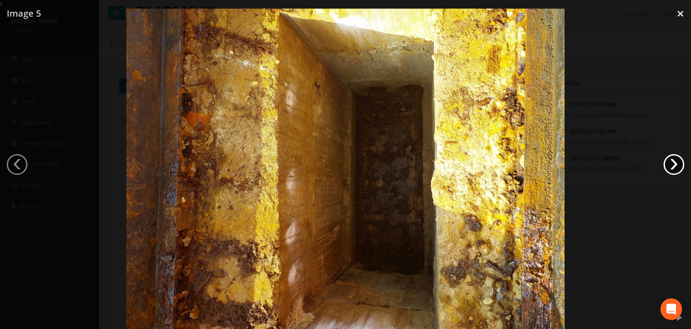
click at [674, 155] on link "›" at bounding box center [674, 164] width 21 height 21
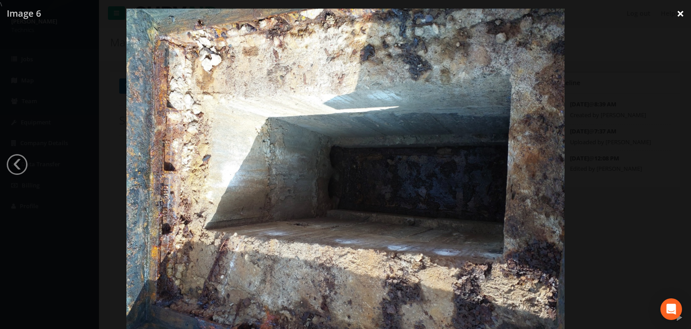
click at [679, 9] on link "×" at bounding box center [680, 13] width 21 height 27
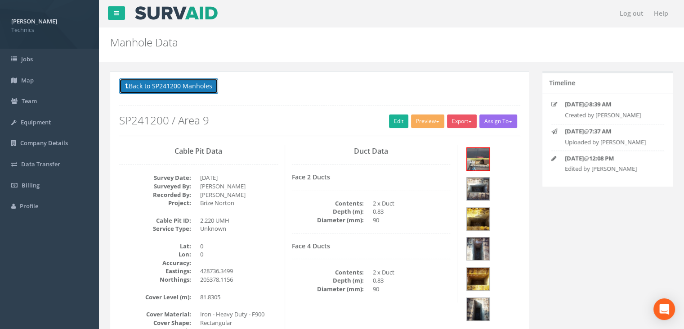
click at [205, 88] on button "Back to SP241200 Manholes" at bounding box center [168, 85] width 99 height 15
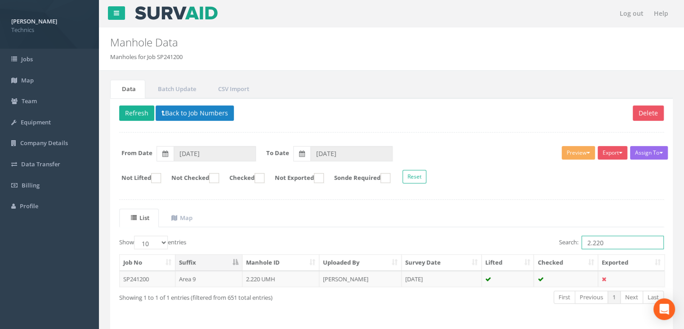
click at [613, 240] on input "2.220" at bounding box center [623, 242] width 82 height 14
drag, startPoint x: 618, startPoint y: 241, endPoint x: 506, endPoint y: 234, distance: 112.3
click at [506, 236] on div "Search: 2.220" at bounding box center [532, 243] width 266 height 16
type input "1.281"
click at [461, 280] on td "[DATE]" at bounding box center [442, 278] width 80 height 16
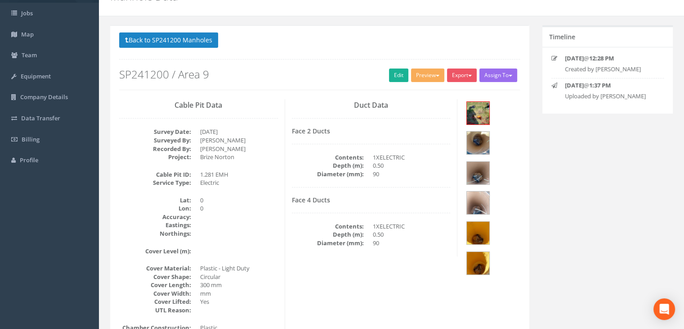
scroll to position [90, 0]
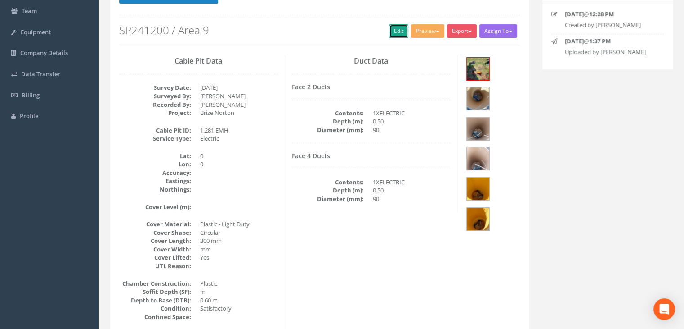
click at [398, 27] on link "Edit" at bounding box center [398, 31] width 19 height 14
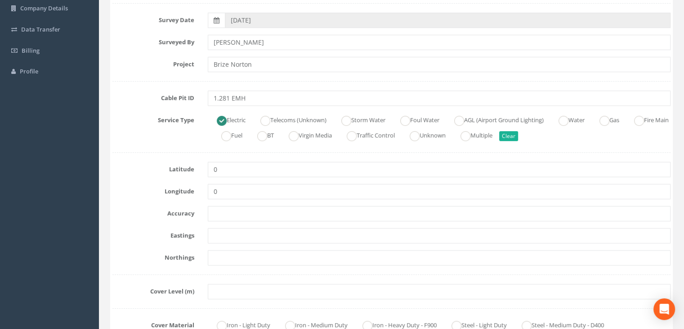
scroll to position [135, 0]
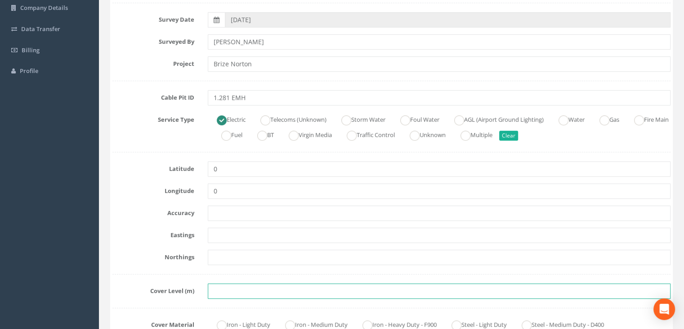
click at [233, 292] on input "text" at bounding box center [439, 290] width 463 height 15
paste input "80.5950"
type input "80.5950"
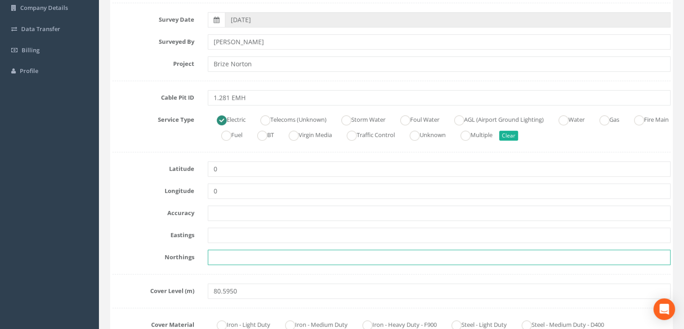
click at [229, 254] on input "text" at bounding box center [439, 256] width 463 height 15
paste input "205360.4805"
type input "205360.4805"
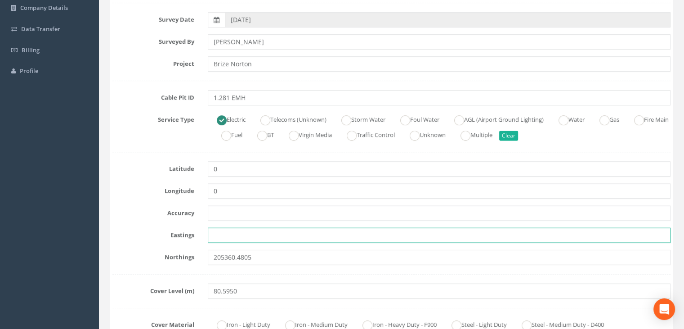
click at [240, 231] on input "text" at bounding box center [439, 234] width 463 height 15
paste input "428774.3775"
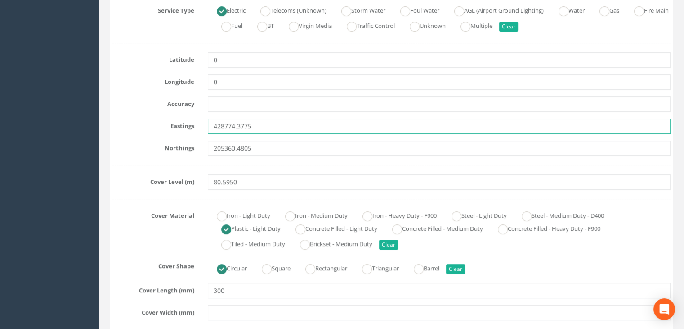
scroll to position [315, 0]
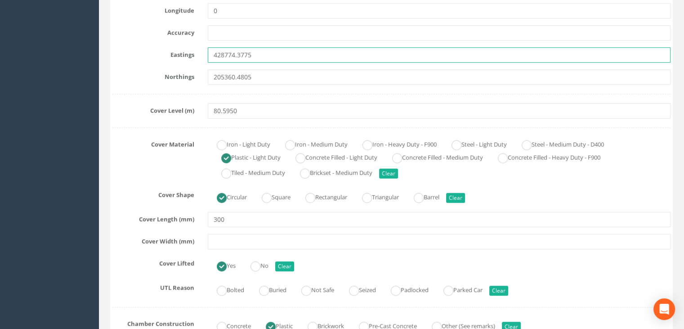
type input "428774.3775"
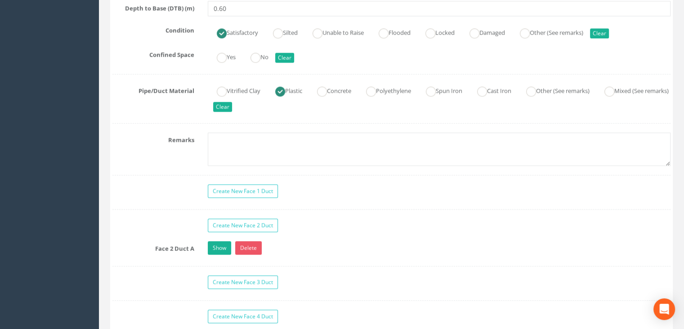
scroll to position [720, 0]
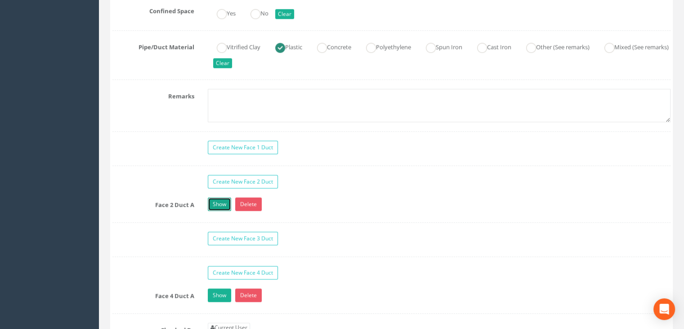
click at [220, 202] on link "Show" at bounding box center [219, 204] width 23 height 14
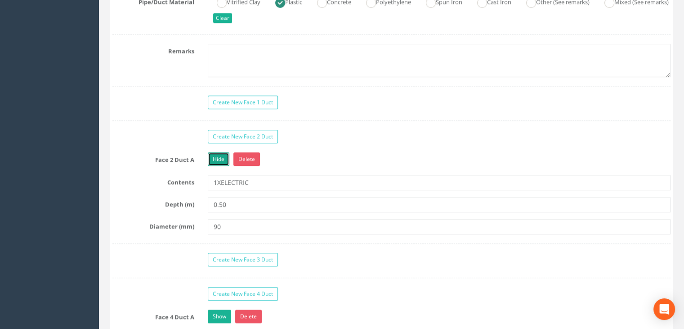
scroll to position [900, 0]
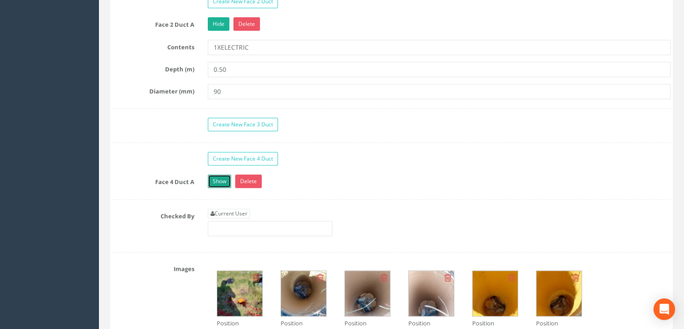
click at [217, 174] on link "Show" at bounding box center [219, 181] width 23 height 14
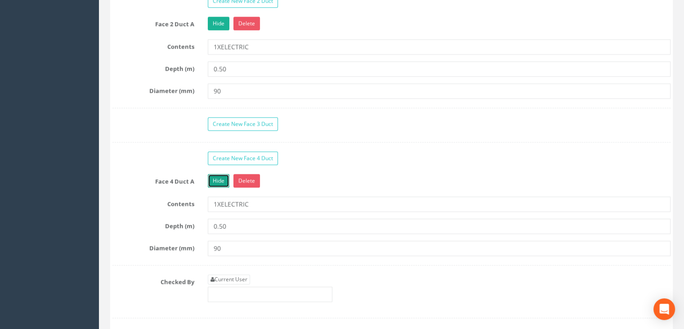
scroll to position [1080, 0]
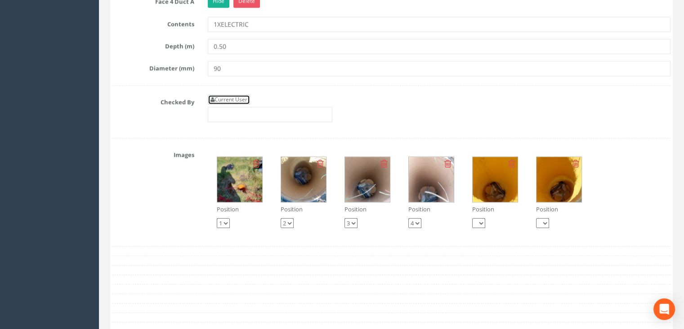
click at [228, 95] on link "Current User" at bounding box center [229, 100] width 42 height 10
type input "[PERSON_NAME]"
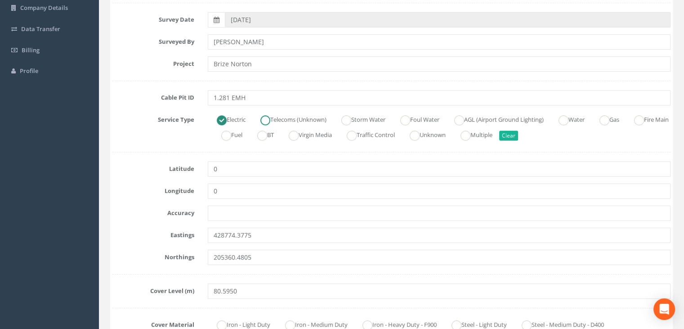
scroll to position [0, 0]
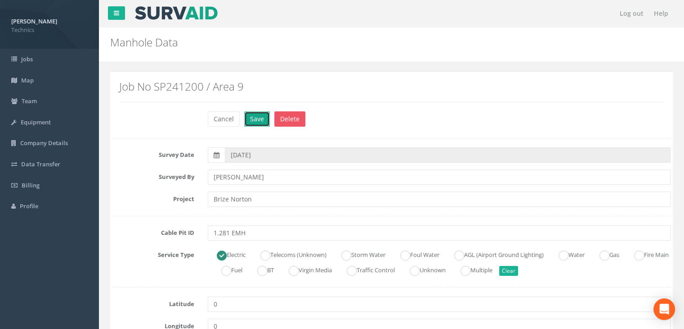
click at [251, 113] on button "Save" at bounding box center [257, 118] width 26 height 15
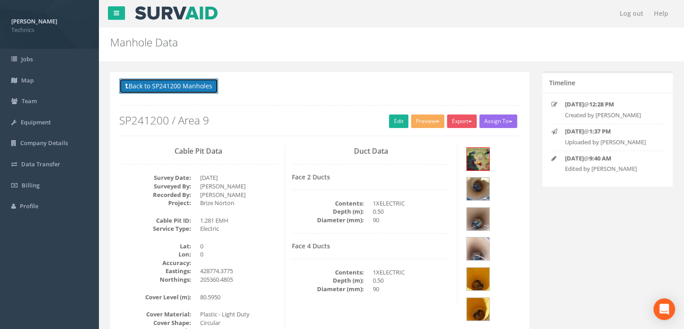
click at [193, 80] on button "Back to SP241200 Manholes" at bounding box center [168, 85] width 99 height 15
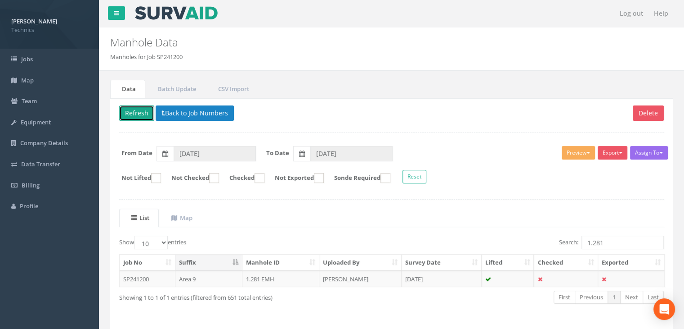
click at [146, 112] on button "Refresh" at bounding box center [136, 112] width 35 height 15
